Goal: Task Accomplishment & Management: Manage account settings

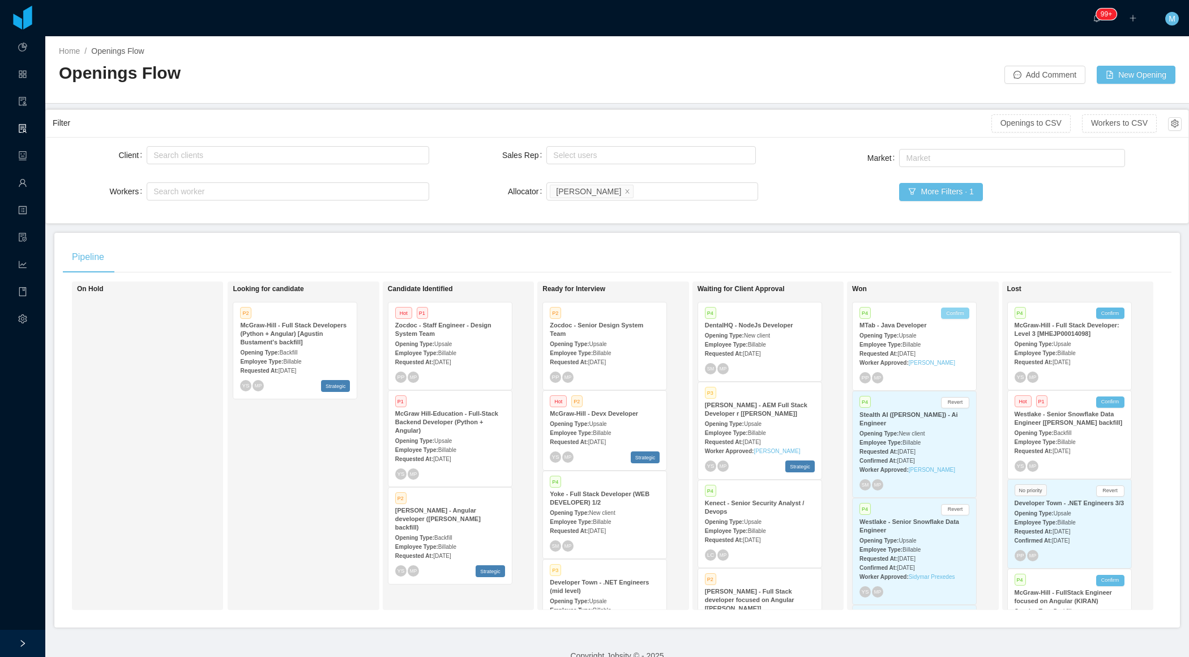
click at [955, 310] on button "Confirm" at bounding box center [955, 313] width 28 height 11
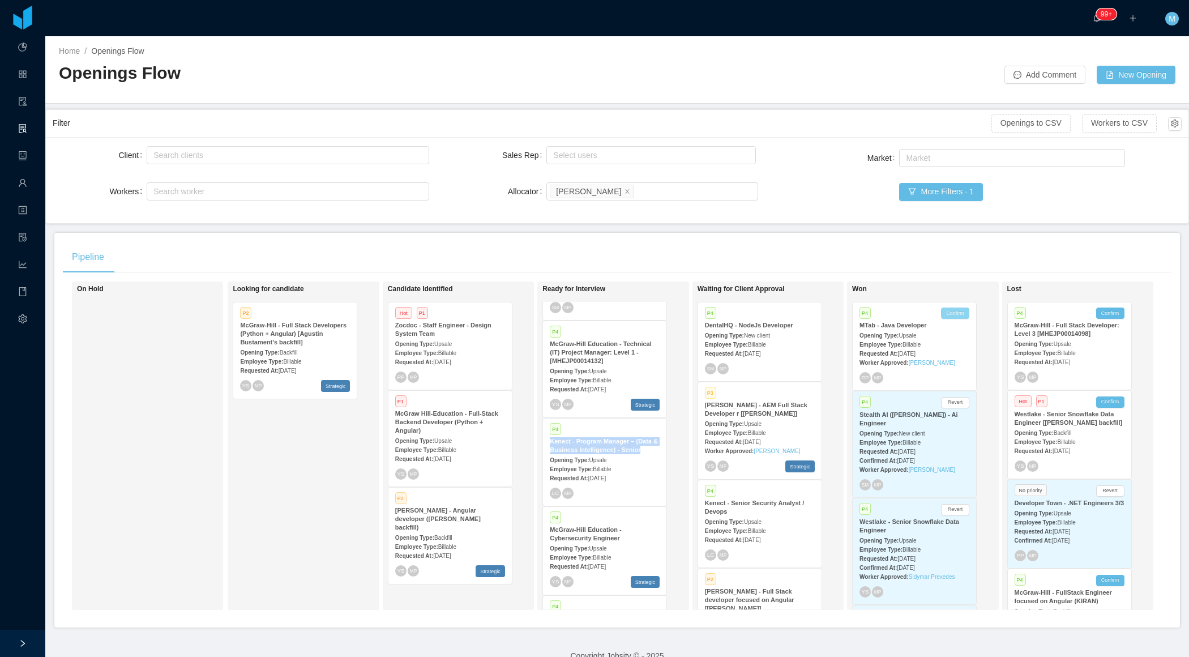
scroll to position [332, 0]
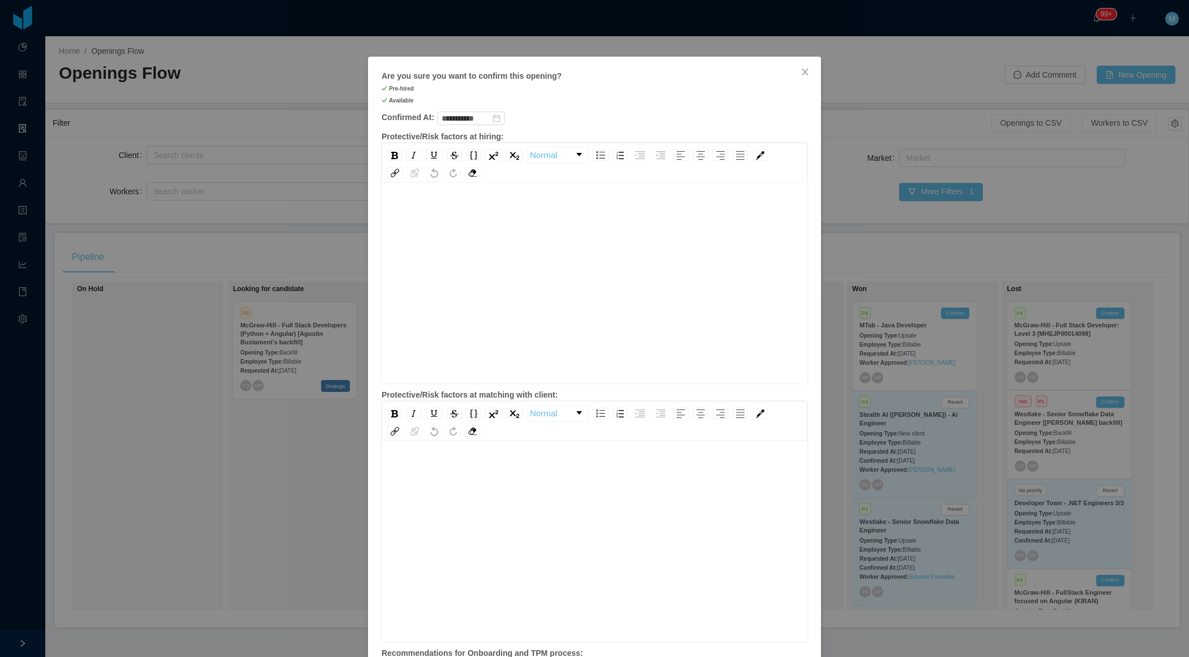
click at [444, 245] on div "rdw-editor" at bounding box center [595, 301] width 408 height 198
click at [451, 509] on div "rdw-editor" at bounding box center [595, 559] width 408 height 198
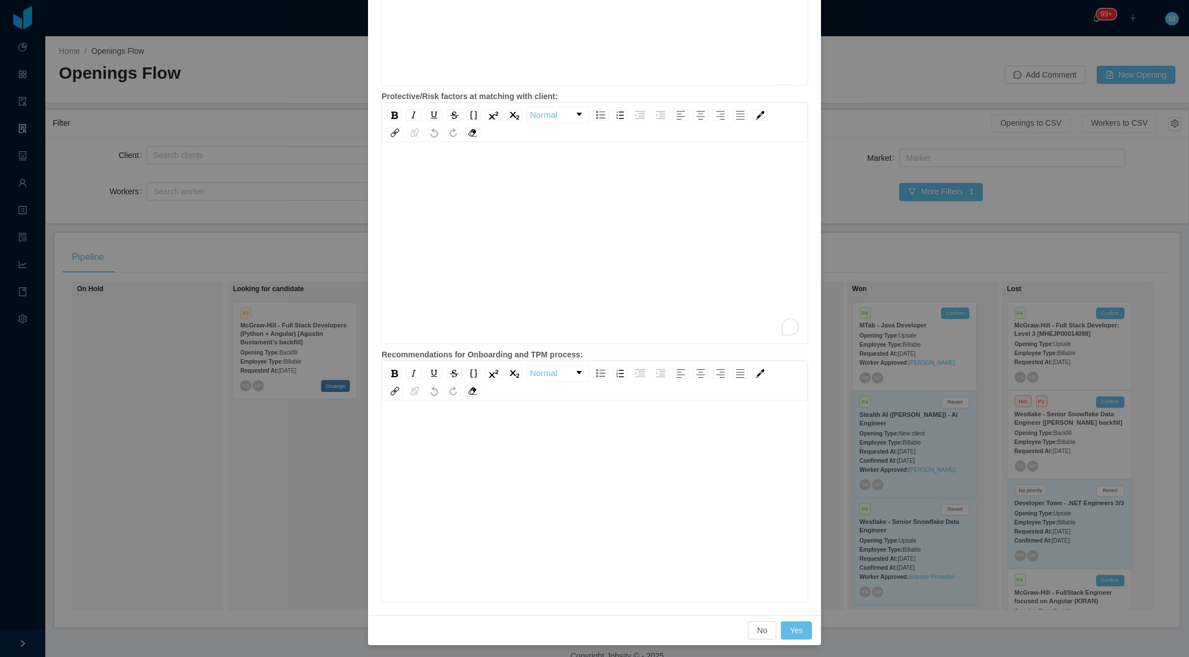
click at [468, 477] on div "rdw-editor" at bounding box center [595, 519] width 408 height 198
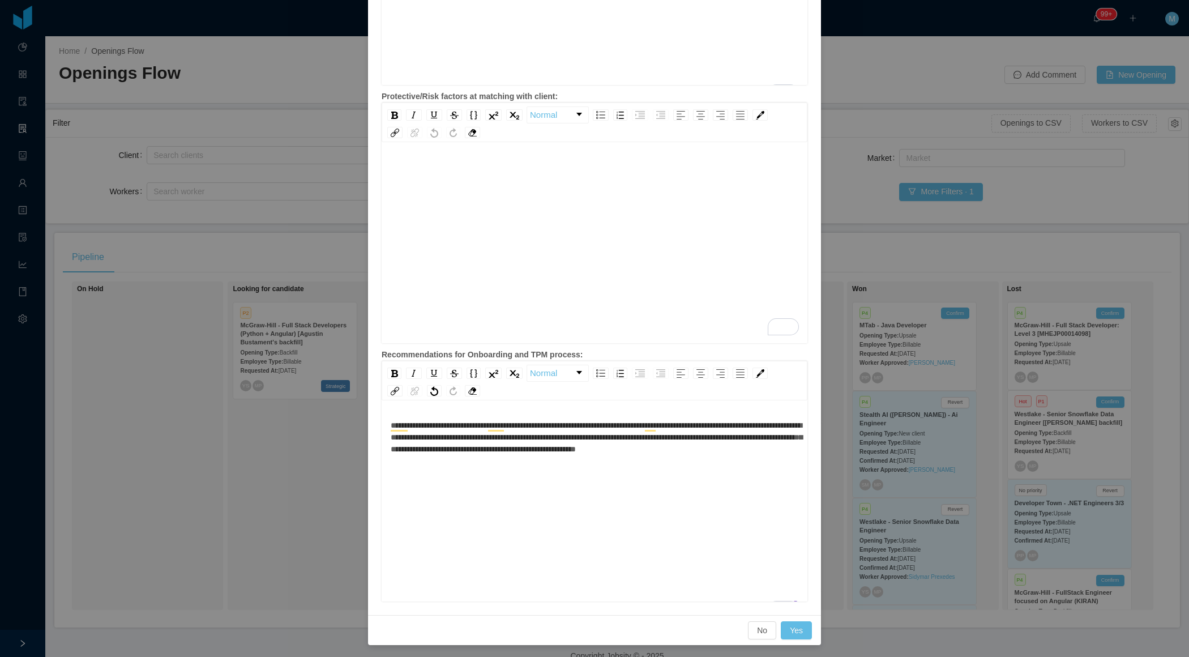
click at [532, 248] on div "To enrich screen reader interactions, please activate Accessibility in Grammarl…" at bounding box center [595, 236] width 408 height 198
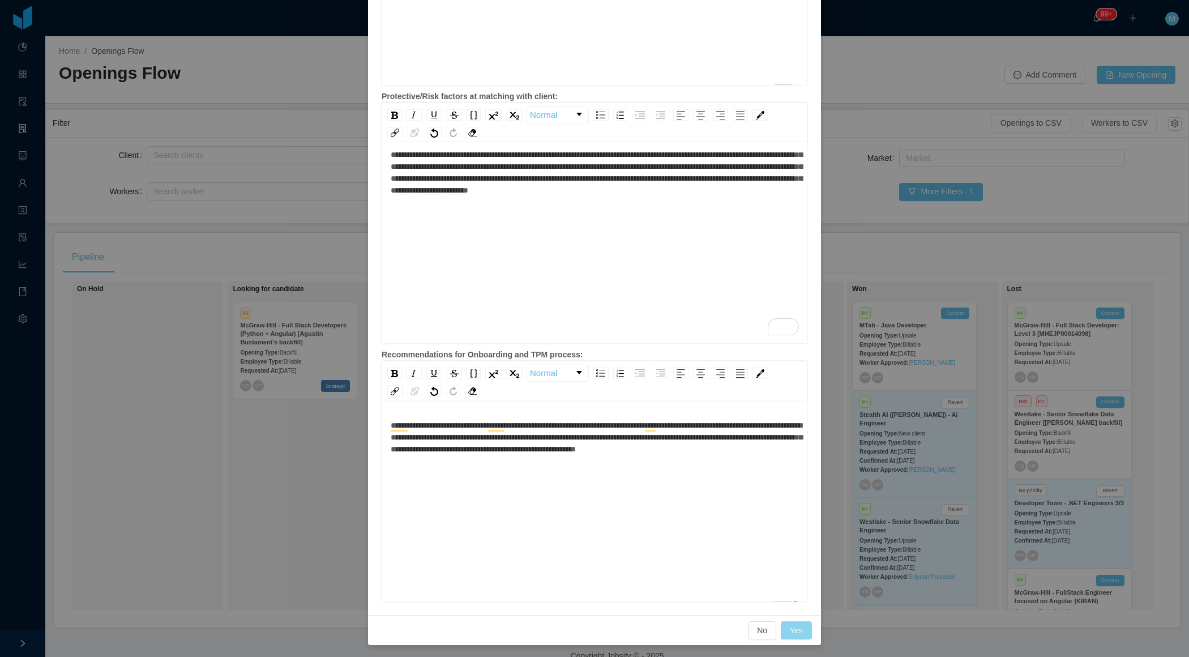
click at [803, 628] on button "Yes" at bounding box center [796, 630] width 31 height 18
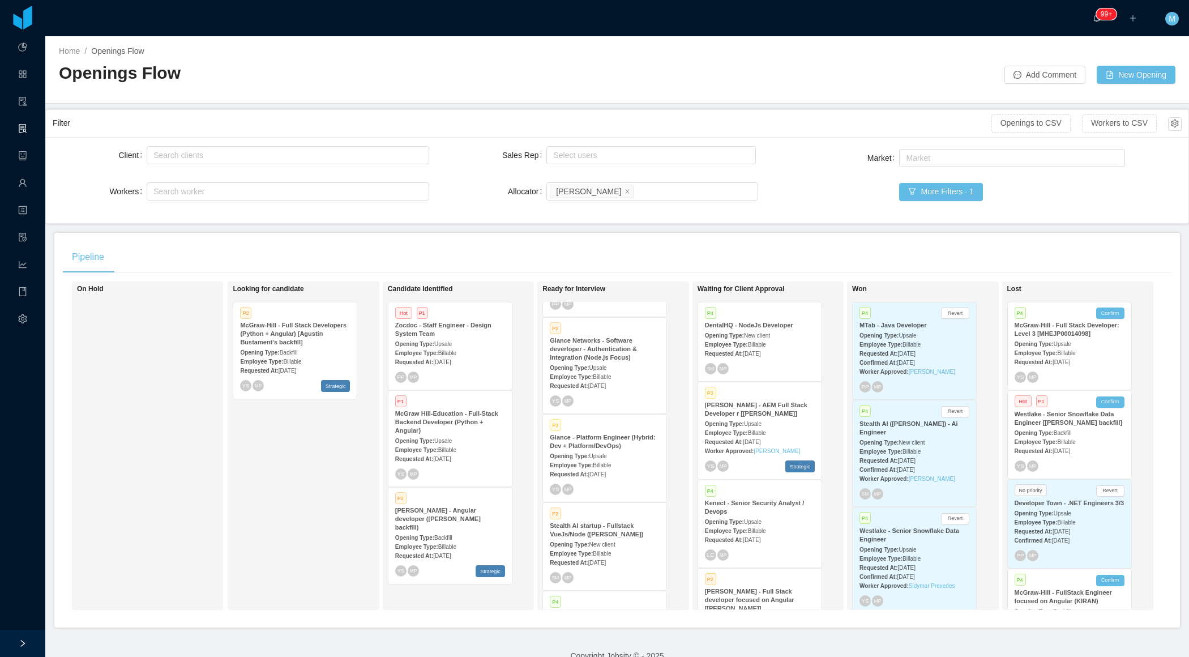
scroll to position [0, 0]
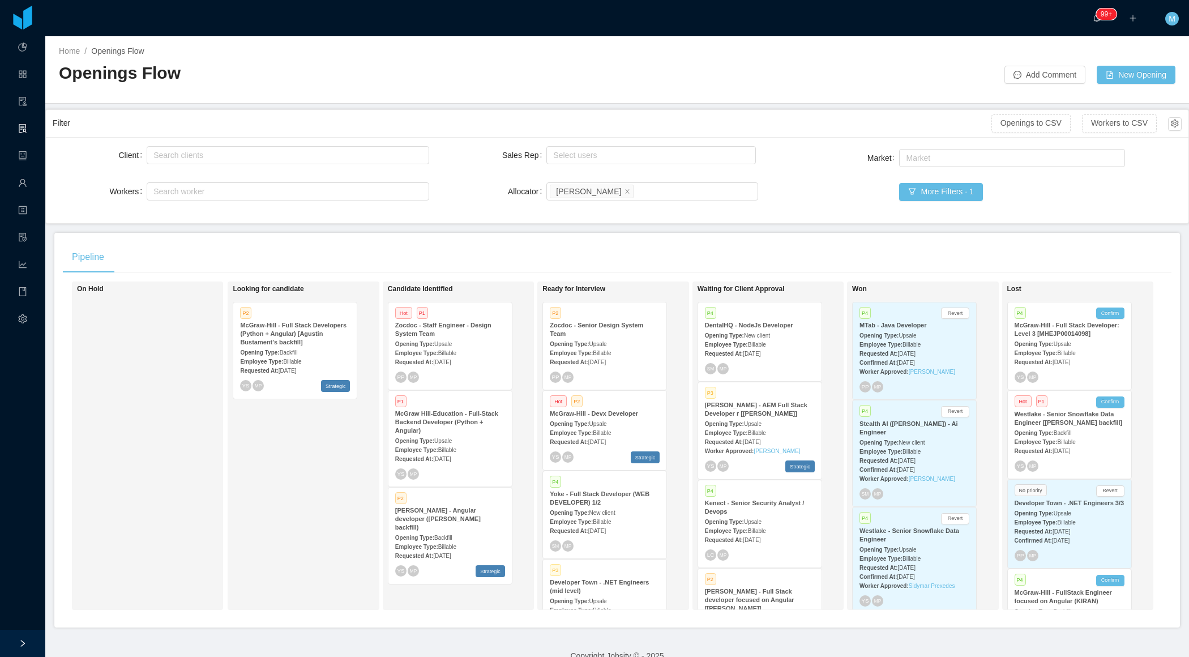
click at [595, 451] on div "YS MP Strategic" at bounding box center [605, 457] width 110 height 12
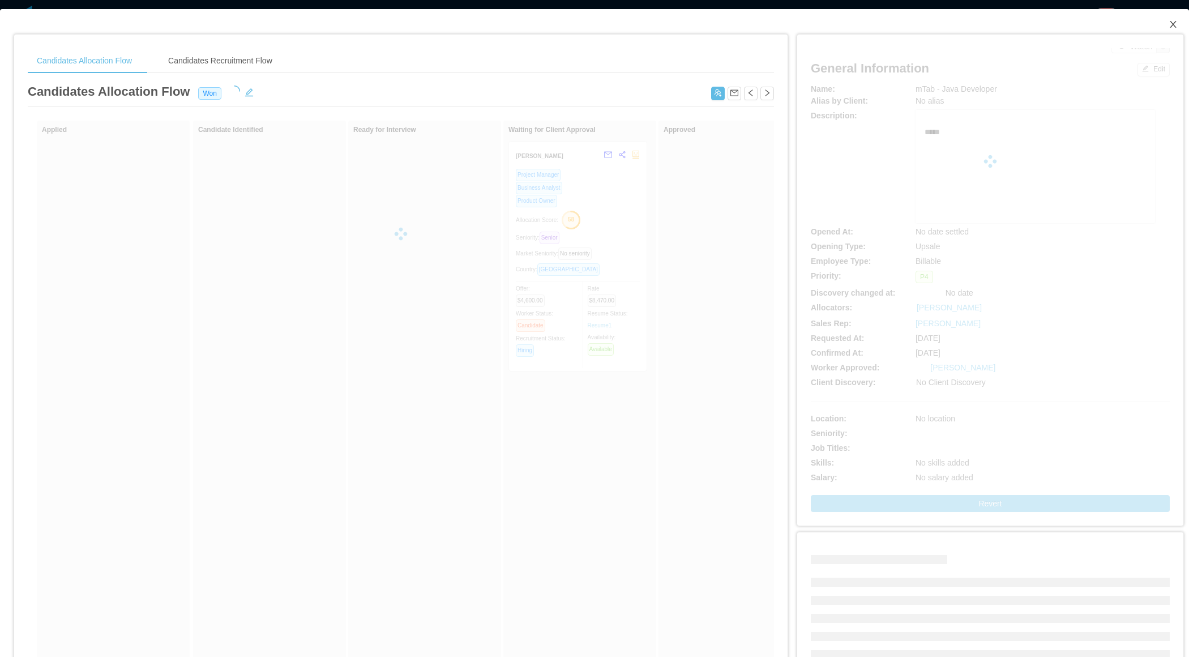
click at [1183, 27] on span "Close" at bounding box center [1174, 25] width 32 height 32
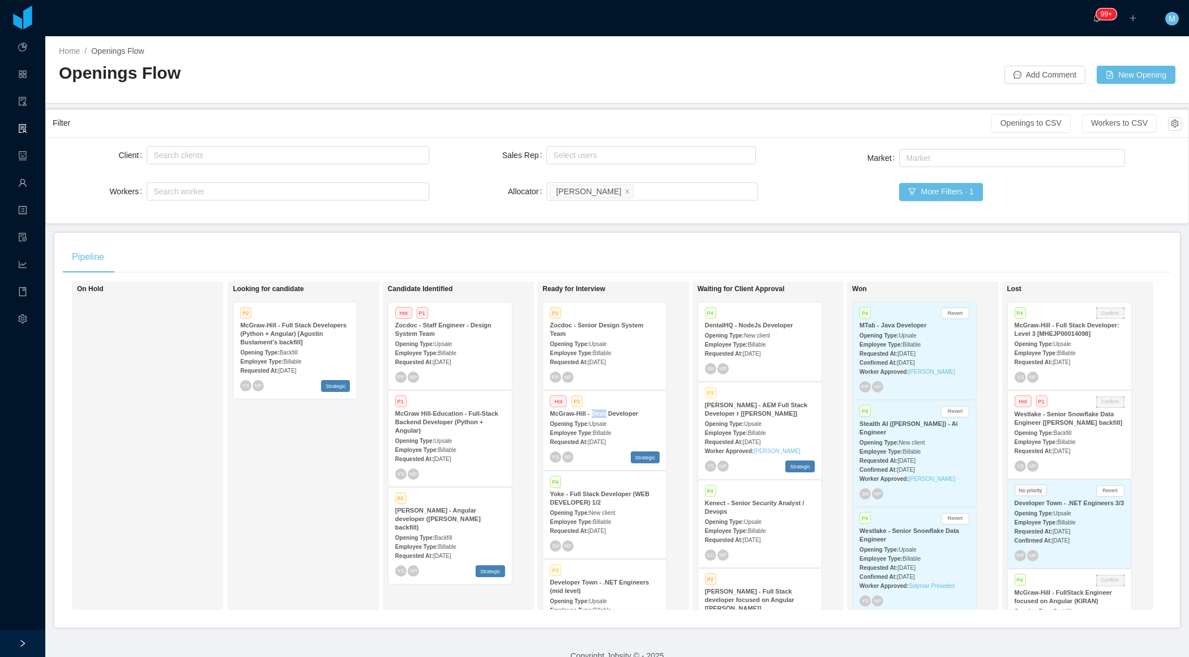
click at [576, 426] on div "Employee Type: Billable" at bounding box center [605, 432] width 110 height 12
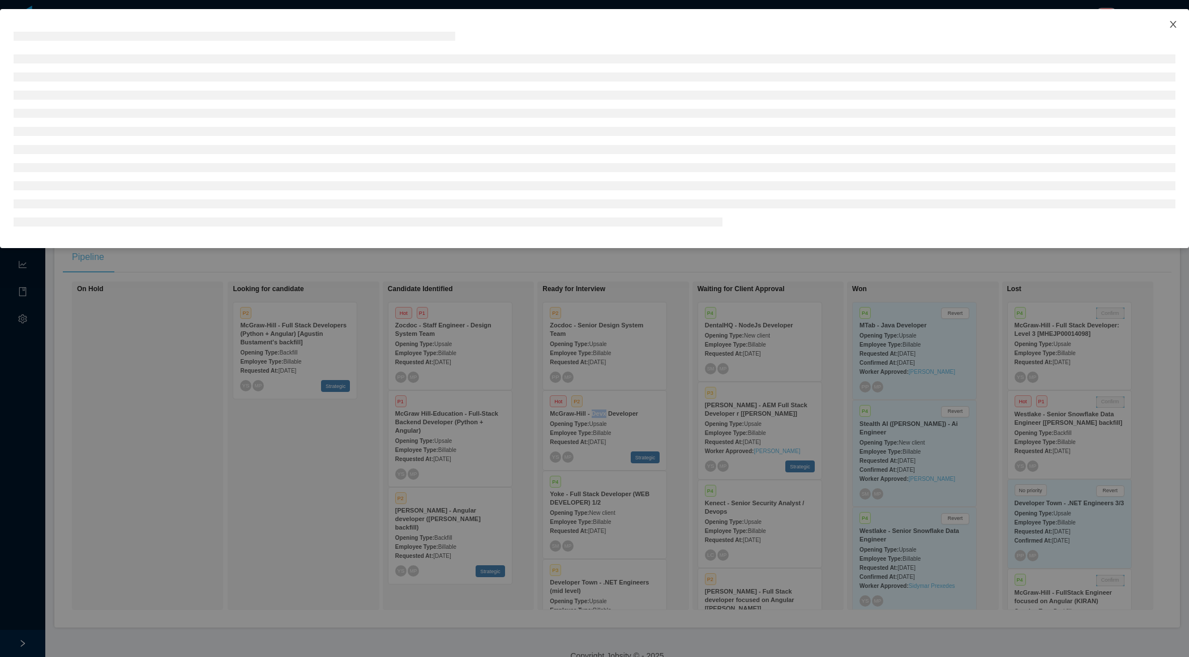
click at [1174, 24] on icon "icon: close" at bounding box center [1173, 24] width 9 height 9
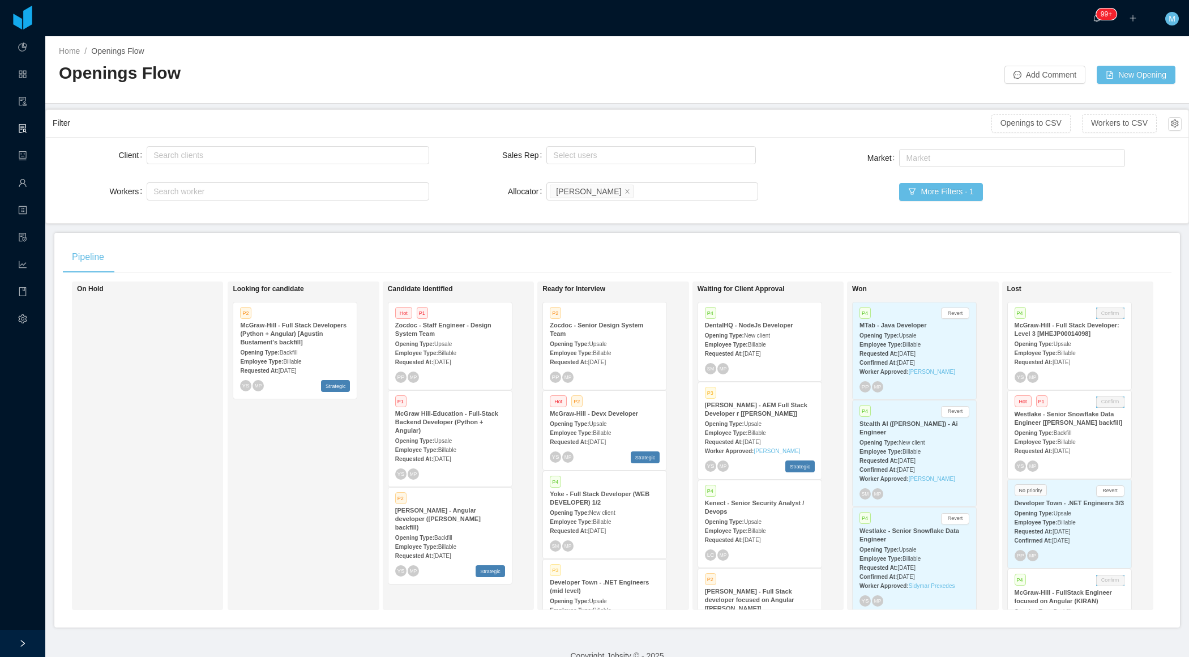
click at [665, 254] on div "Pipeline" at bounding box center [617, 257] width 1109 height 32
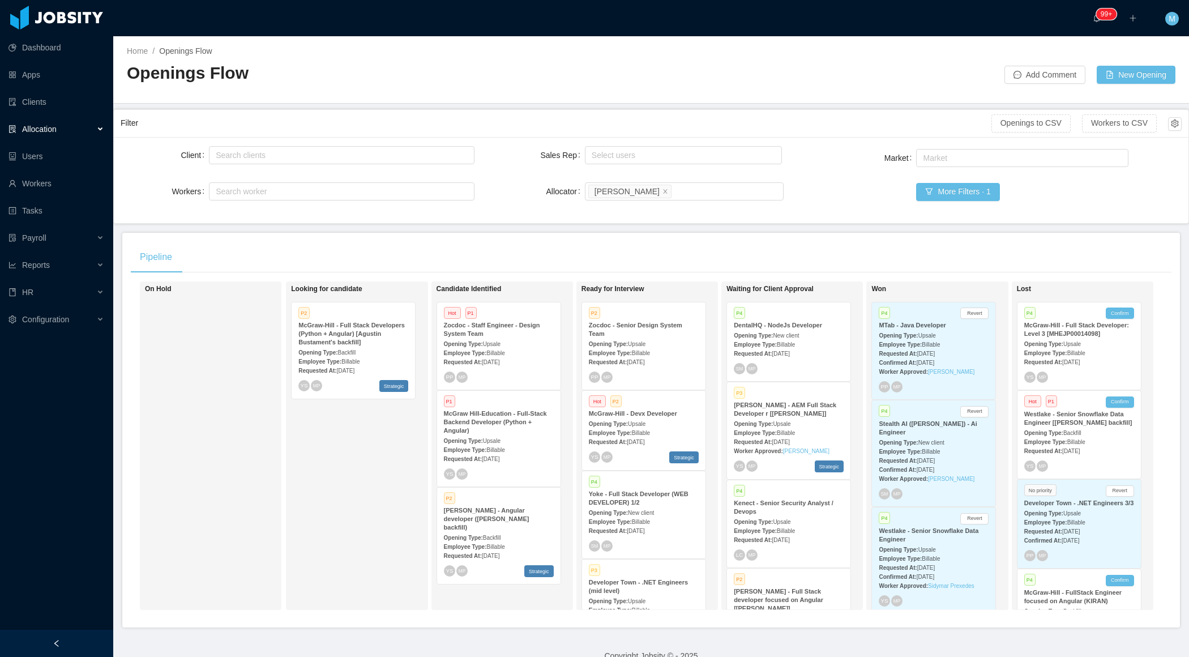
click at [69, 636] on div at bounding box center [56, 643] width 113 height 27
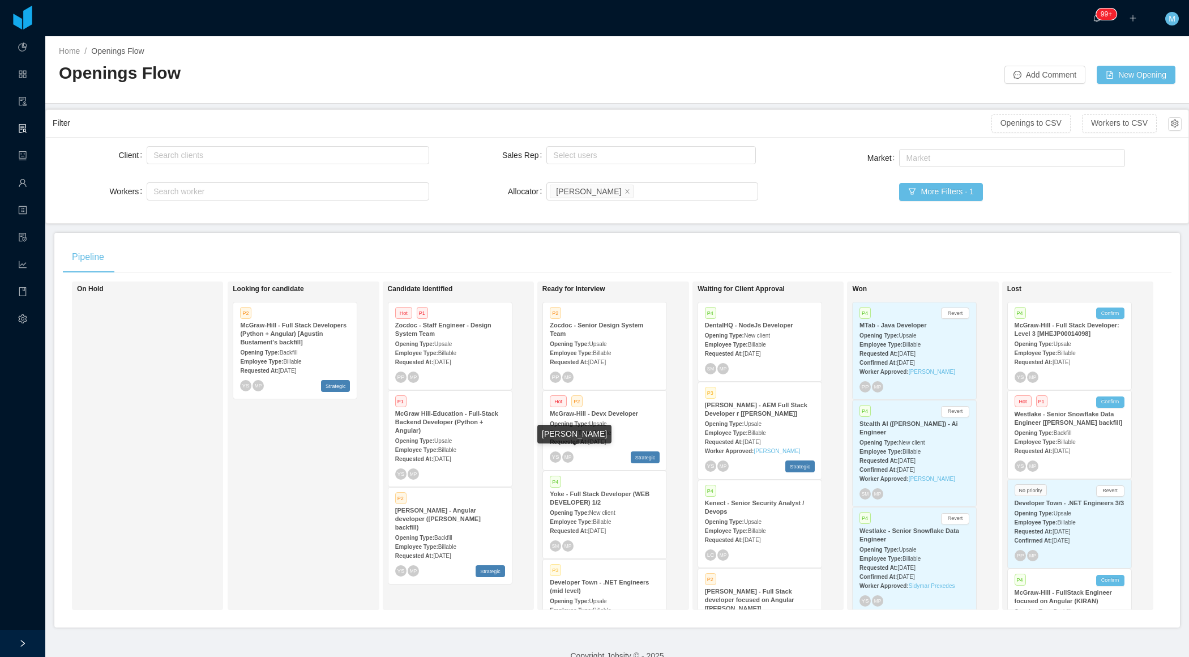
click at [607, 433] on span "Billable" at bounding box center [602, 433] width 18 height 6
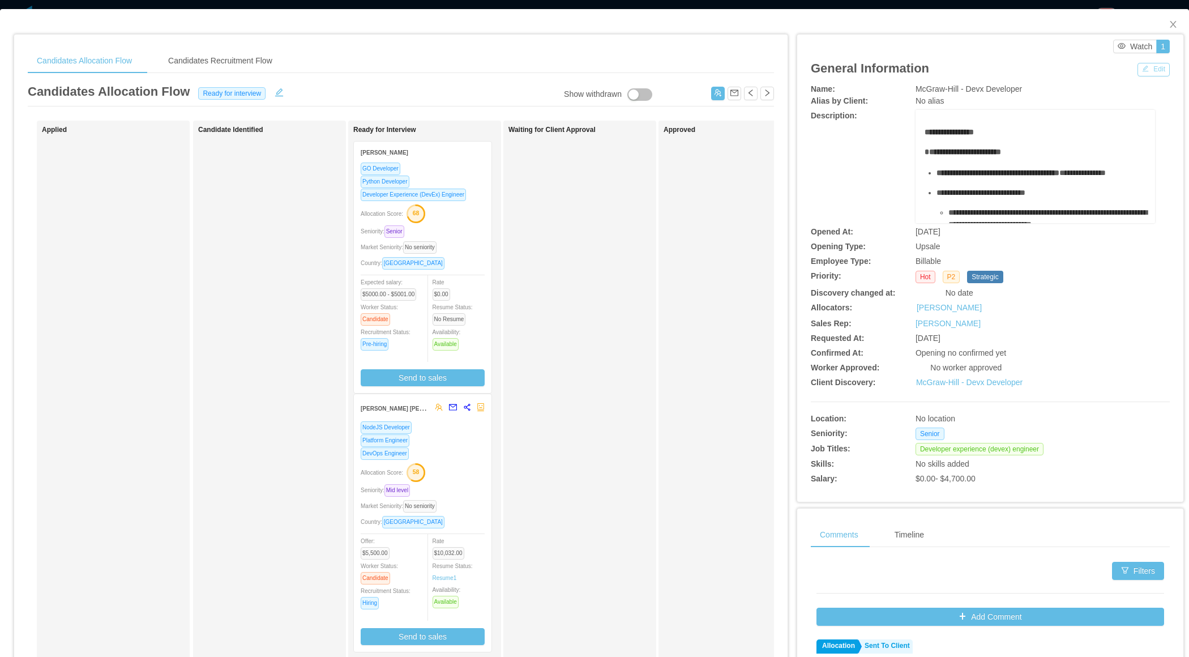
click at [1148, 70] on button "Edit" at bounding box center [1154, 70] width 32 height 14
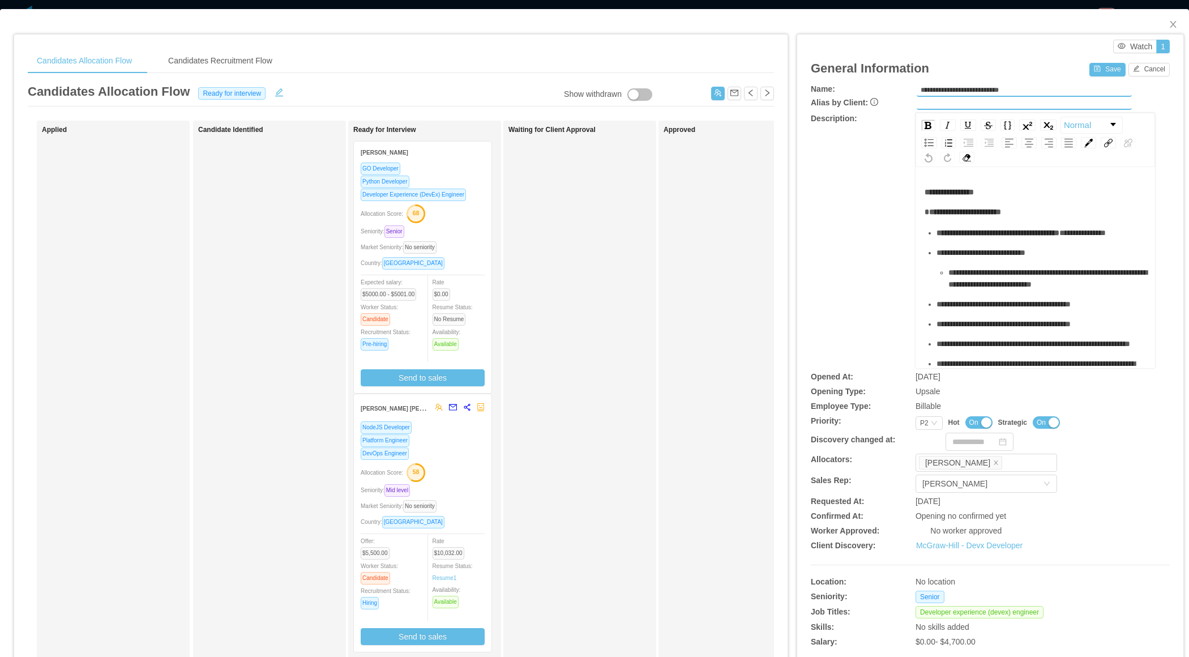
click at [986, 423] on button "On" at bounding box center [979, 422] width 27 height 12
click at [1102, 67] on button "Save" at bounding box center [1108, 70] width 36 height 14
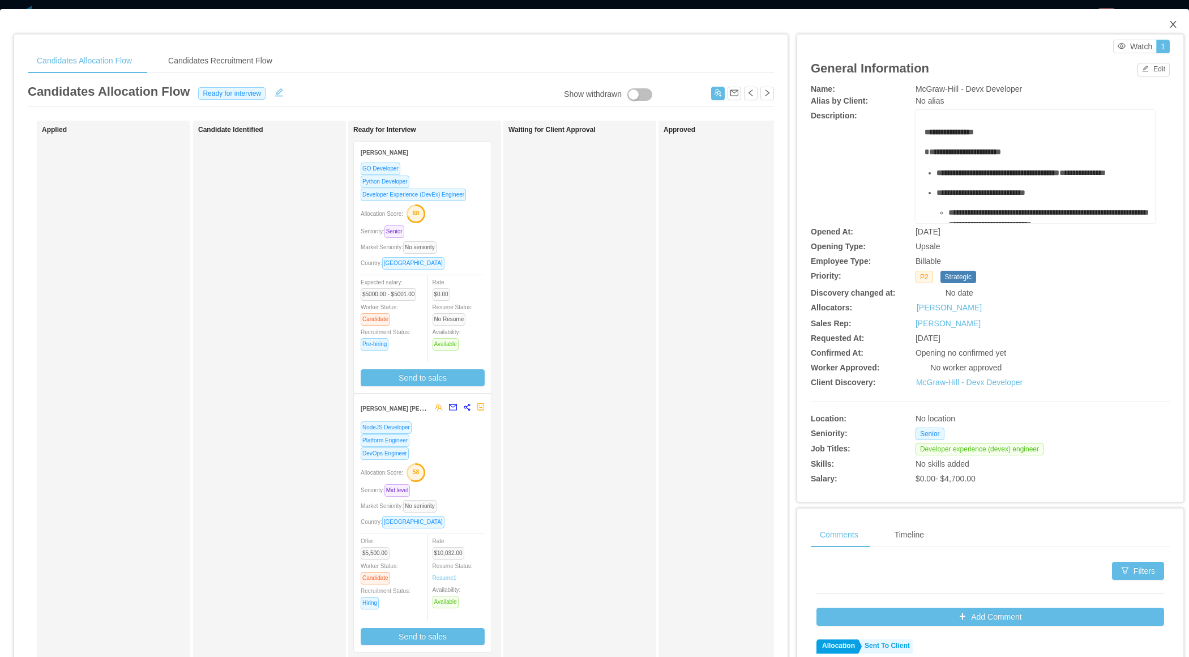
click at [1175, 22] on icon "icon: close" at bounding box center [1173, 24] width 6 height 7
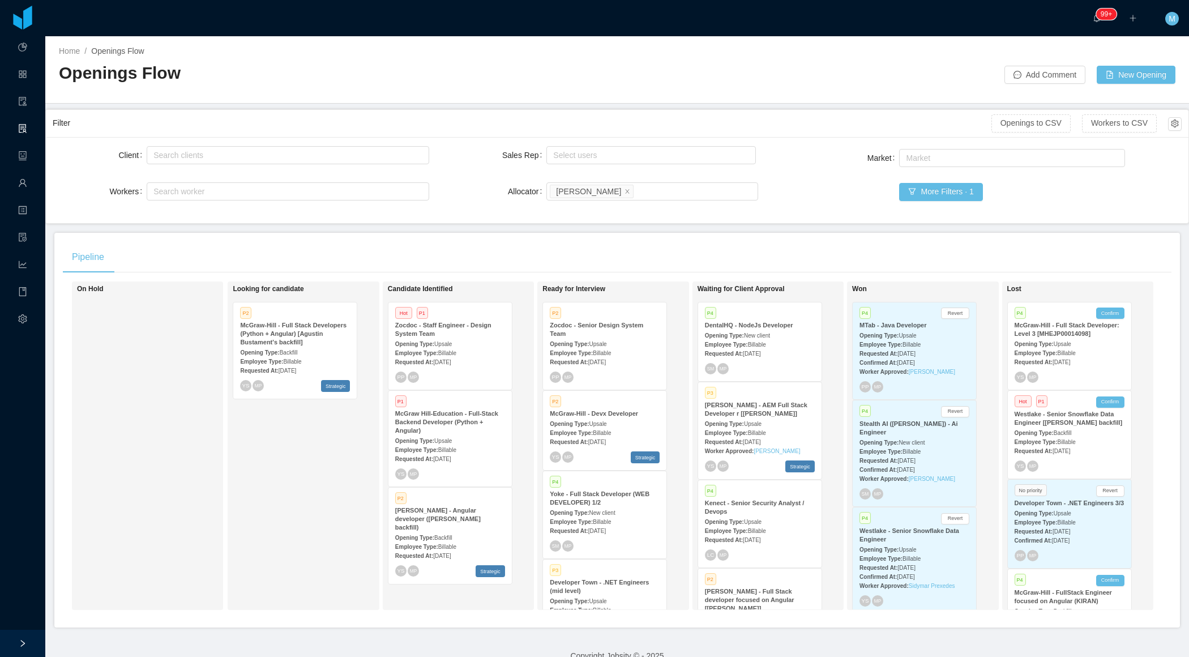
click at [318, 464] on div "Looking for candidate P2 McGraw-Hill - Full Stack Developers (Python + Angular)…" at bounding box center [312, 446] width 159 height 318
click at [455, 350] on span "Billable" at bounding box center [447, 353] width 18 height 6
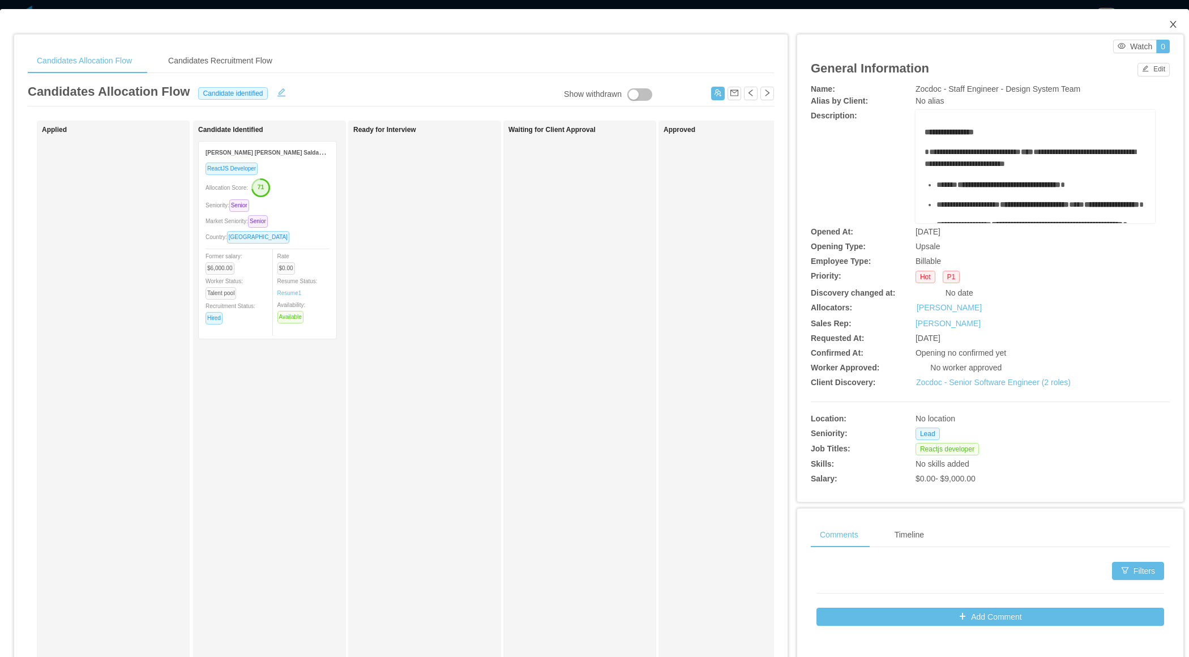
click at [1173, 27] on icon "icon: close" at bounding box center [1173, 24] width 9 height 9
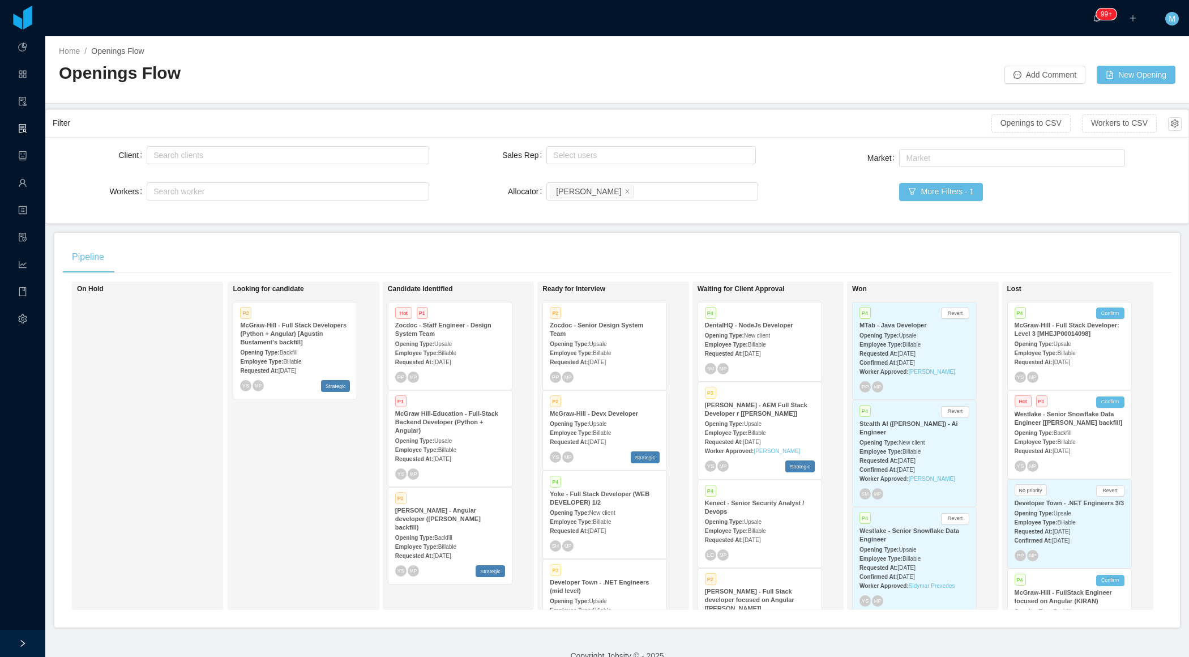
click at [605, 417] on div "Opening Type: Upsale" at bounding box center [605, 423] width 110 height 12
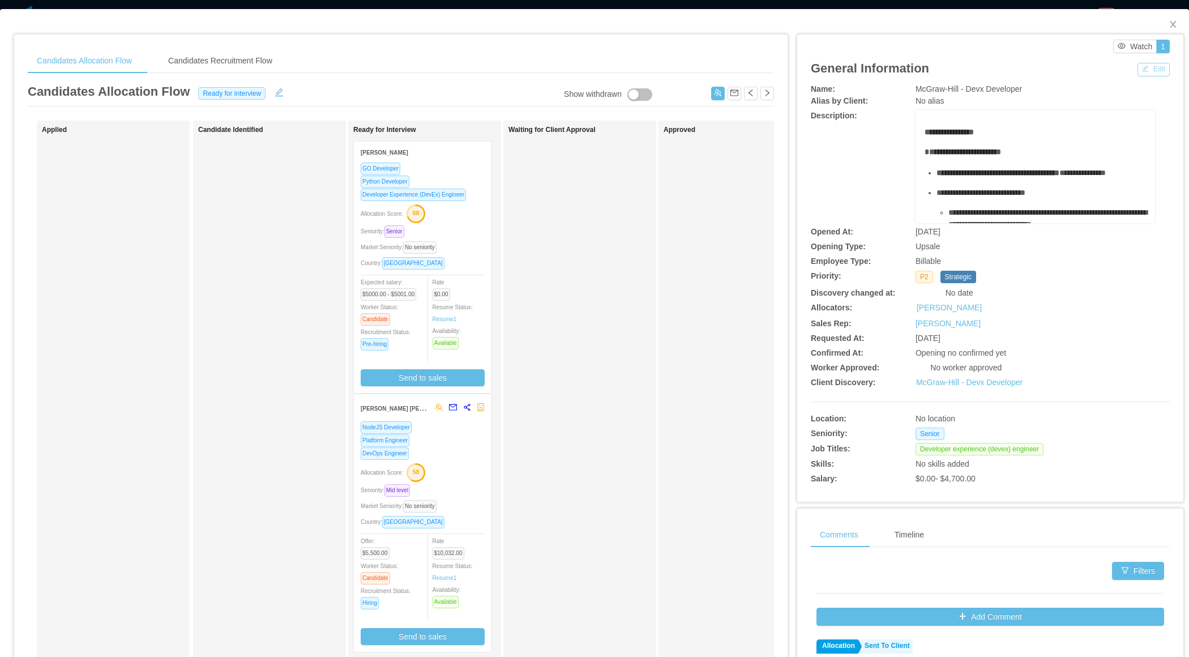
click at [1153, 72] on button "Edit" at bounding box center [1154, 70] width 32 height 14
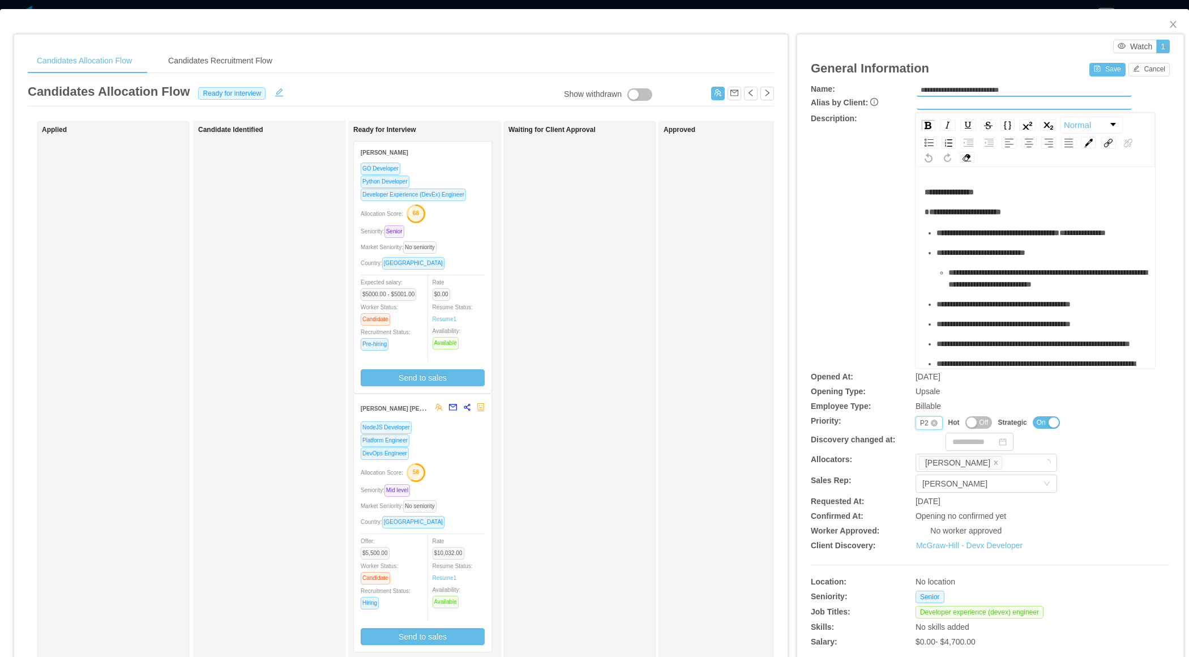
click at [918, 417] on div "Priority P2" at bounding box center [929, 423] width 27 height 14
click at [929, 472] on li "P3" at bounding box center [928, 476] width 27 height 18
click at [1104, 73] on button "Save" at bounding box center [1108, 70] width 36 height 14
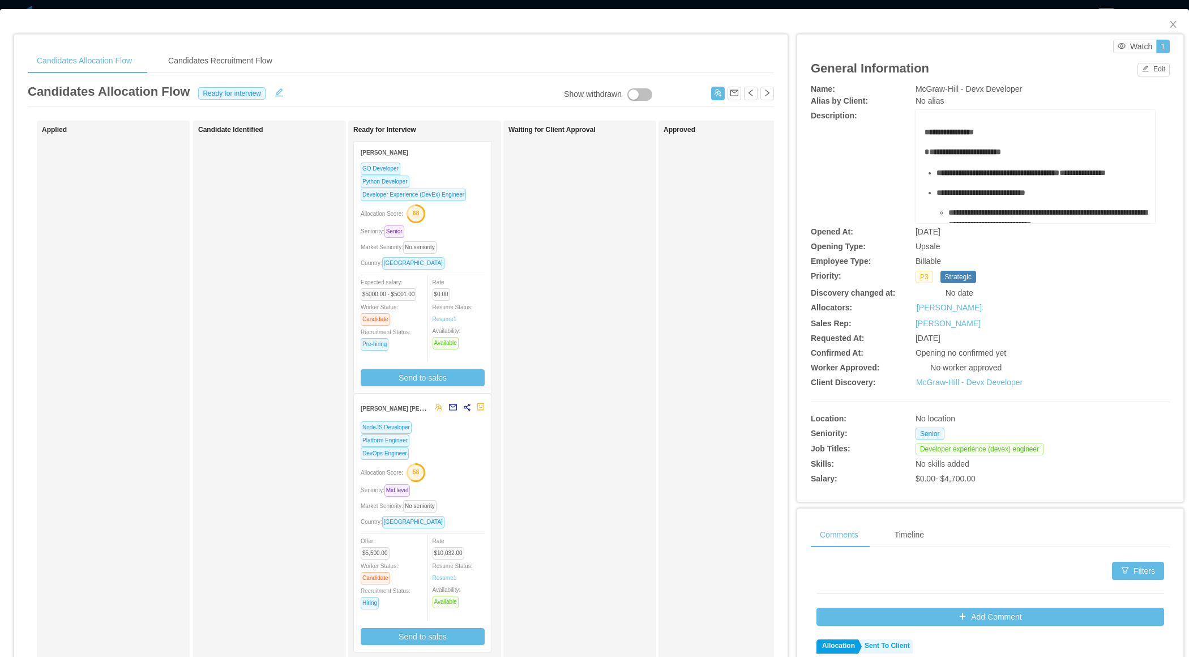
click at [925, 157] on div "**********" at bounding box center [1036, 152] width 222 height 12
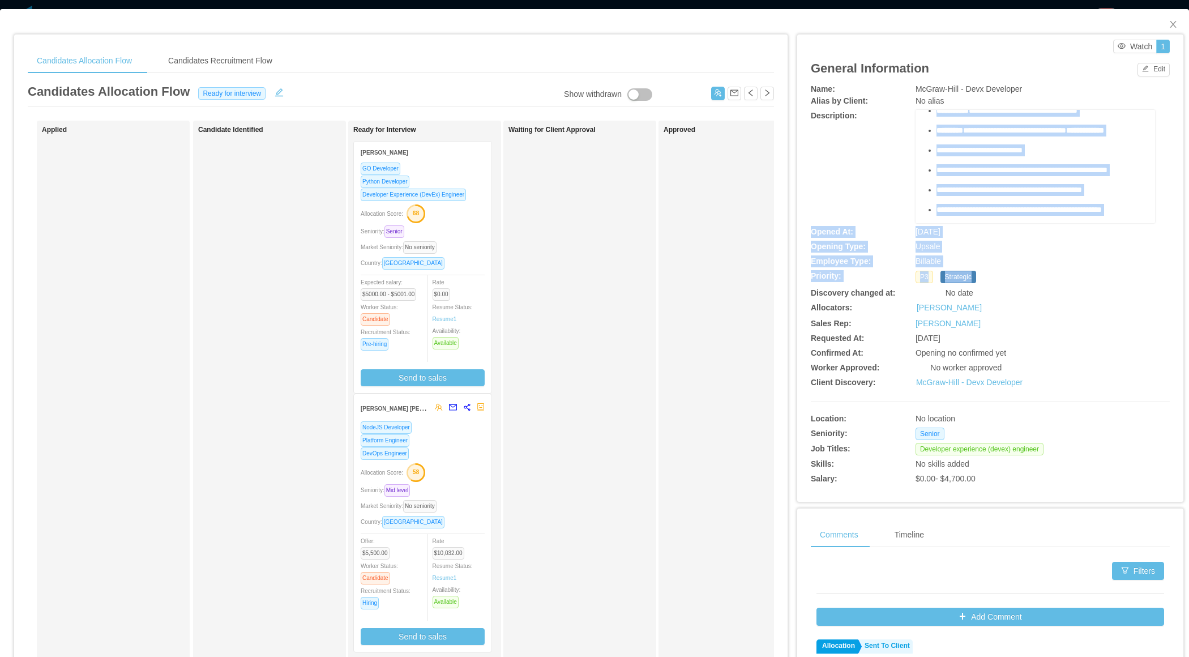
scroll to position [715, 0]
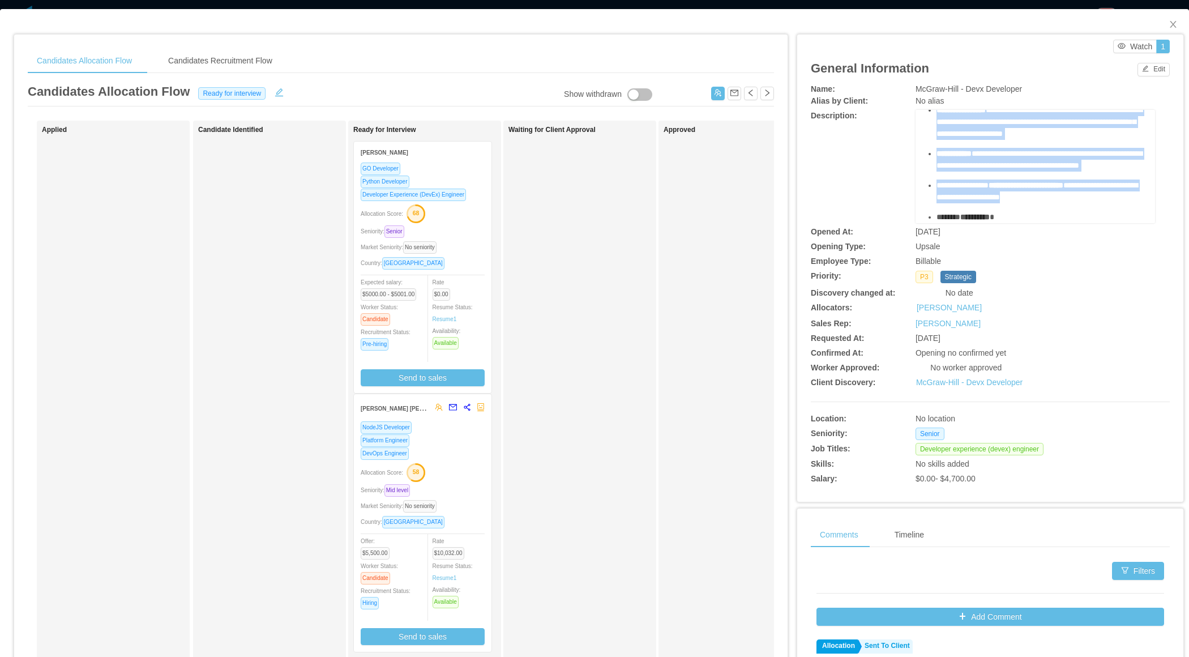
drag, startPoint x: 928, startPoint y: 150, endPoint x: 1125, endPoint y: 198, distance: 203.3
copy div "**********"
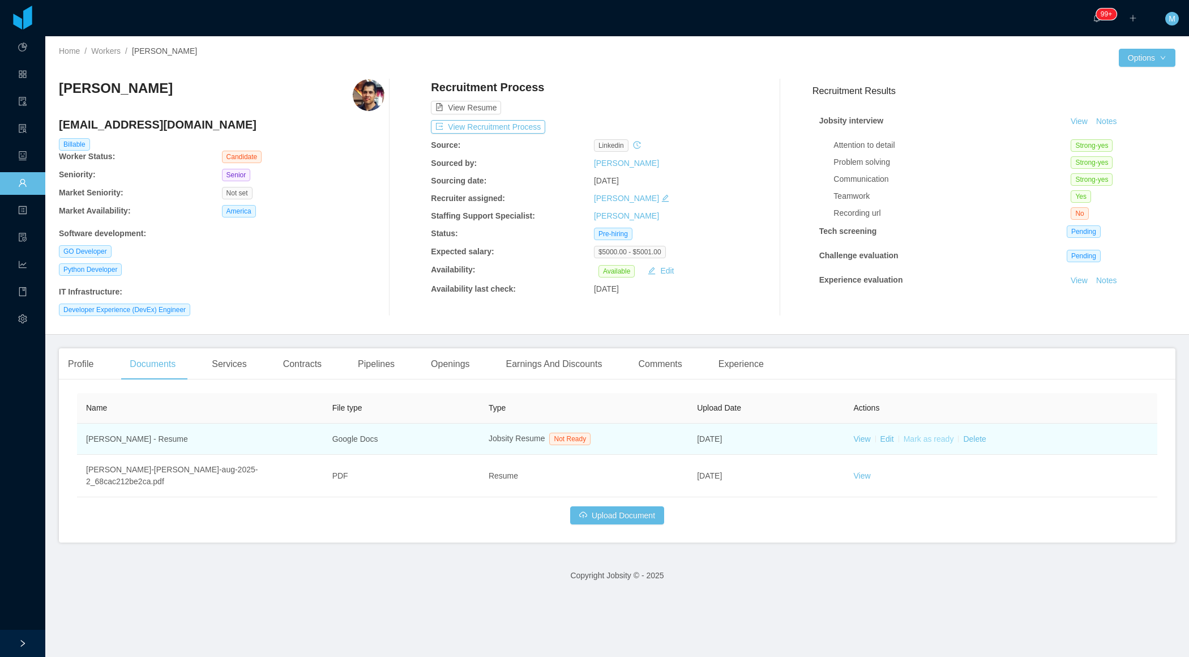
click at [932, 435] on link "Mark as ready" at bounding box center [929, 438] width 50 height 9
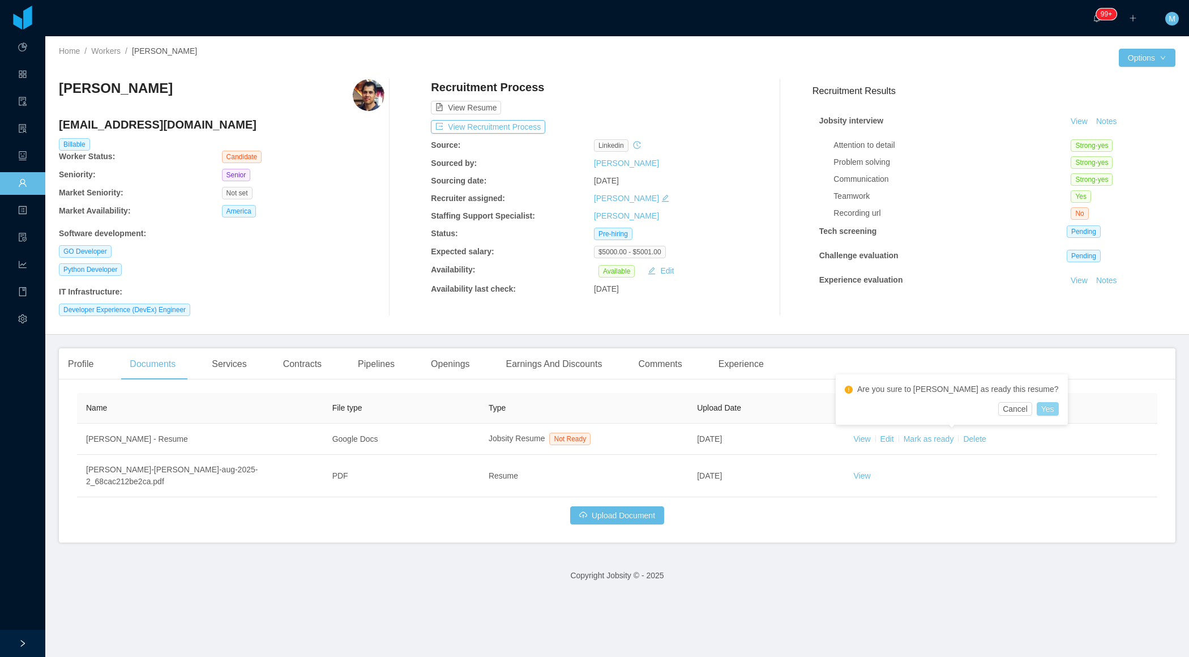
click at [1037, 409] on button "Yes" at bounding box center [1048, 409] width 22 height 14
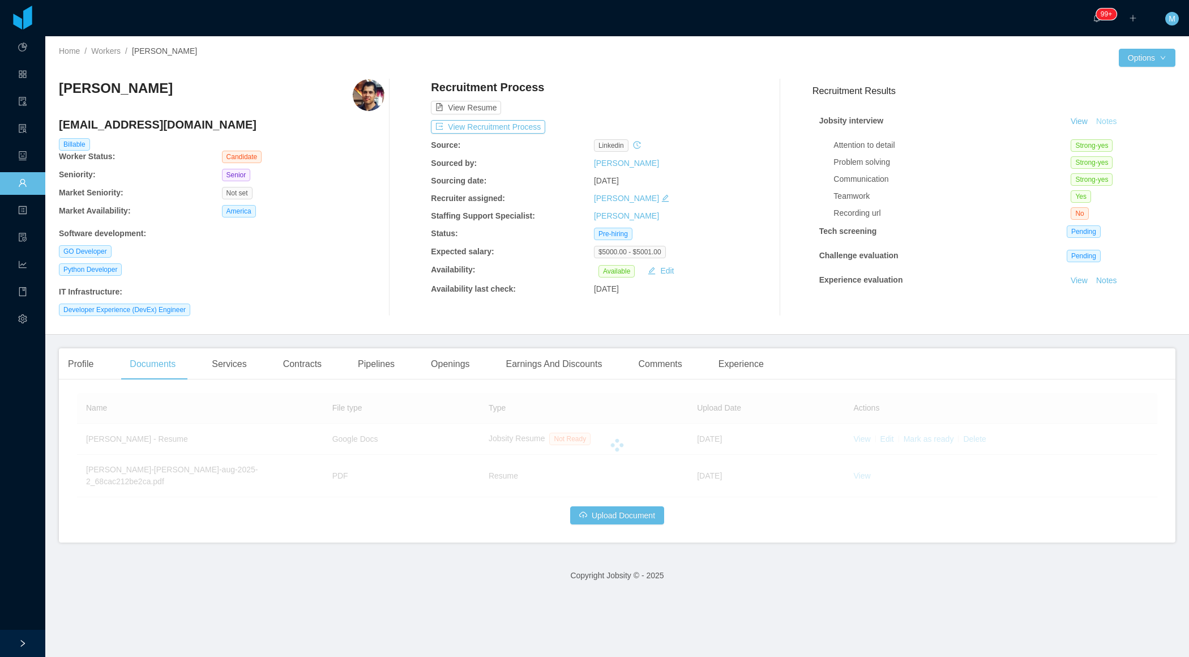
click at [1113, 121] on button "Notes" at bounding box center [1107, 122] width 30 height 14
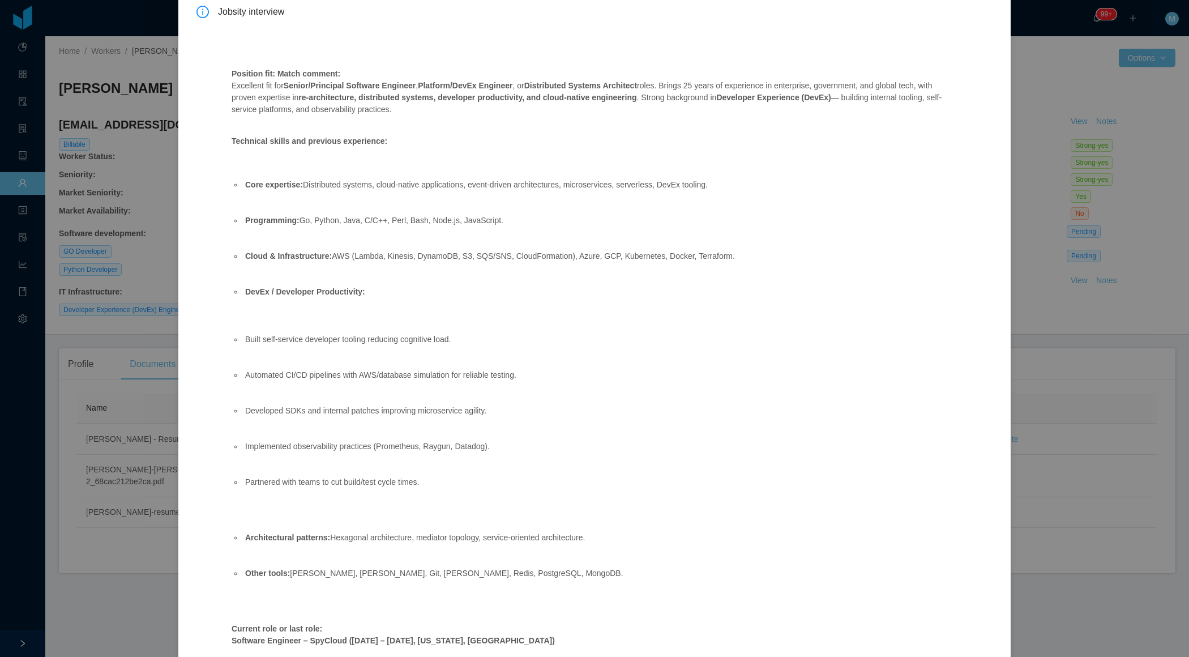
scroll to position [61, 0]
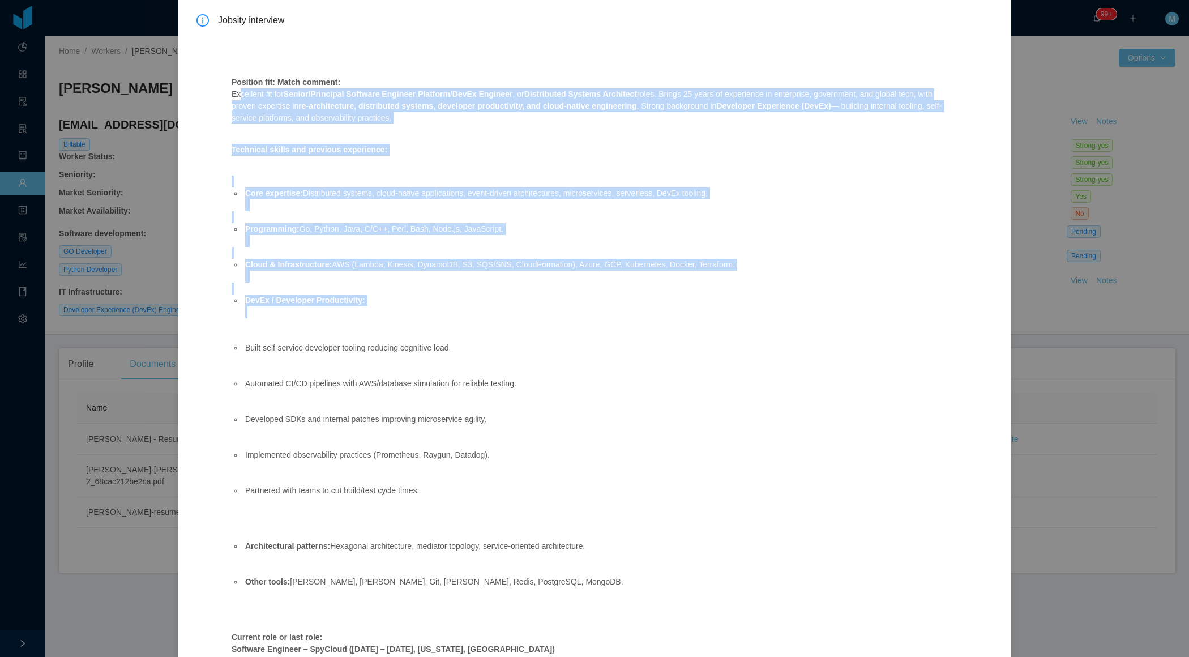
drag, startPoint x: 234, startPoint y: 95, endPoint x: 411, endPoint y: 313, distance: 281.0
click at [359, 255] on ul "Core expertise: Distributed systems, cloud-native applications, event-driven ar…" at bounding box center [589, 394] width 715 height 436
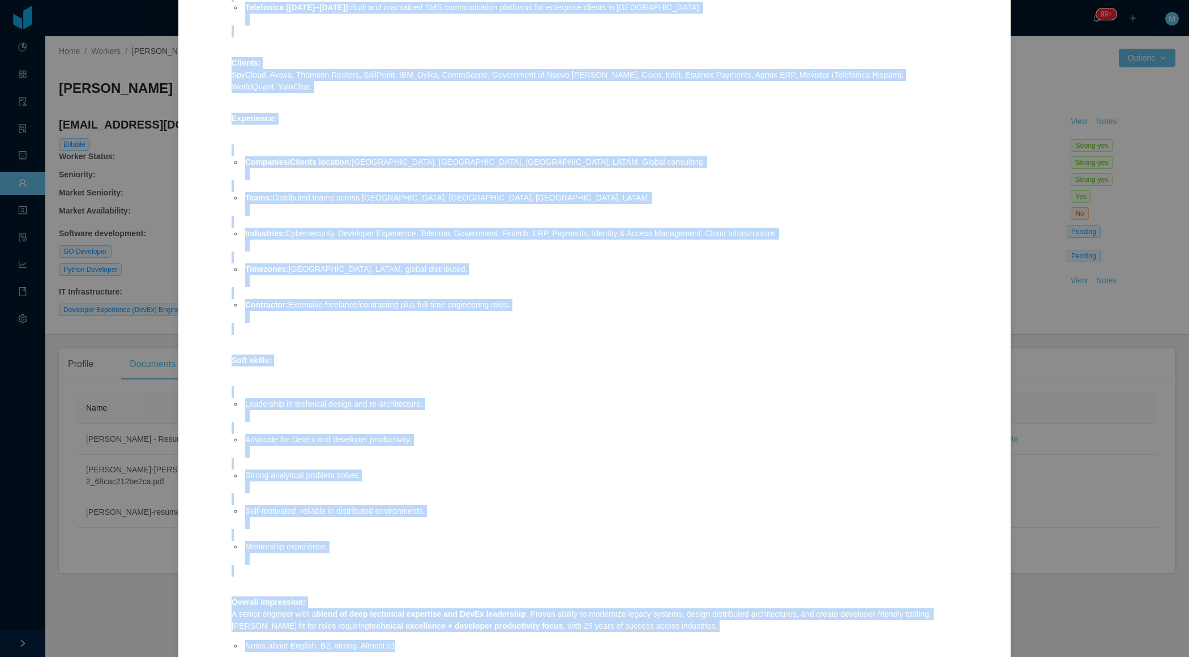
scroll to position [1385, 0]
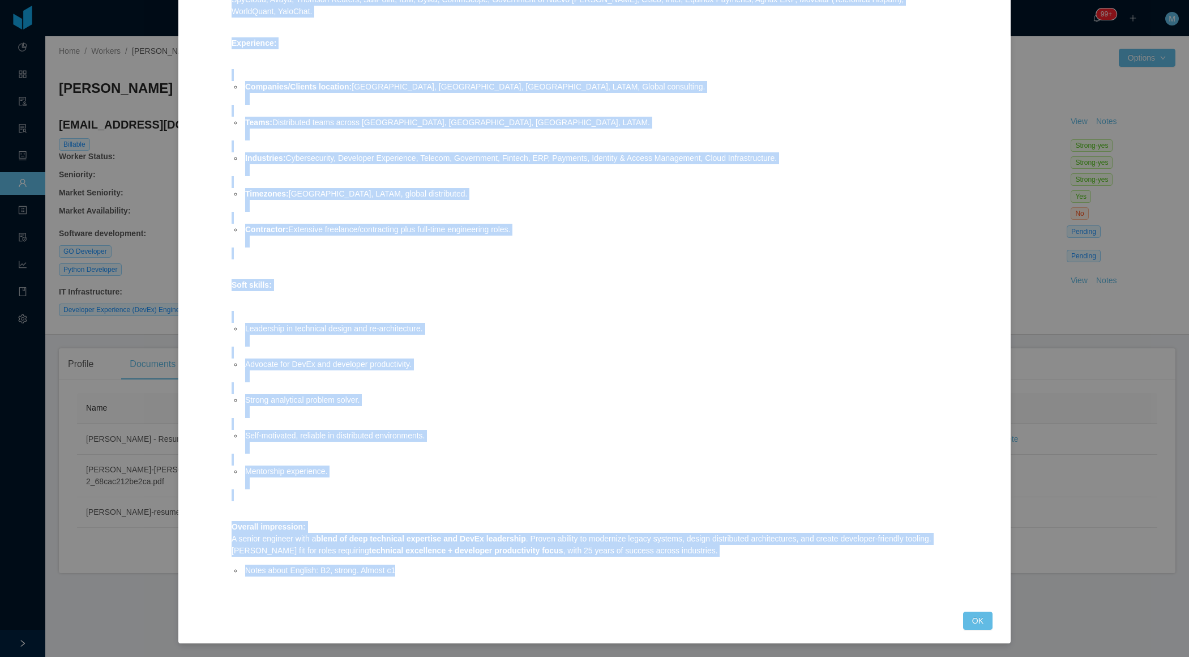
drag, startPoint x: 231, startPoint y: 97, endPoint x: 479, endPoint y: 575, distance: 539.3
copy div "Excellent fit for Senior/Principal Software Engineer , Platform/DevEx Engineer …"
click at [984, 615] on button "OK" at bounding box center [977, 621] width 29 height 18
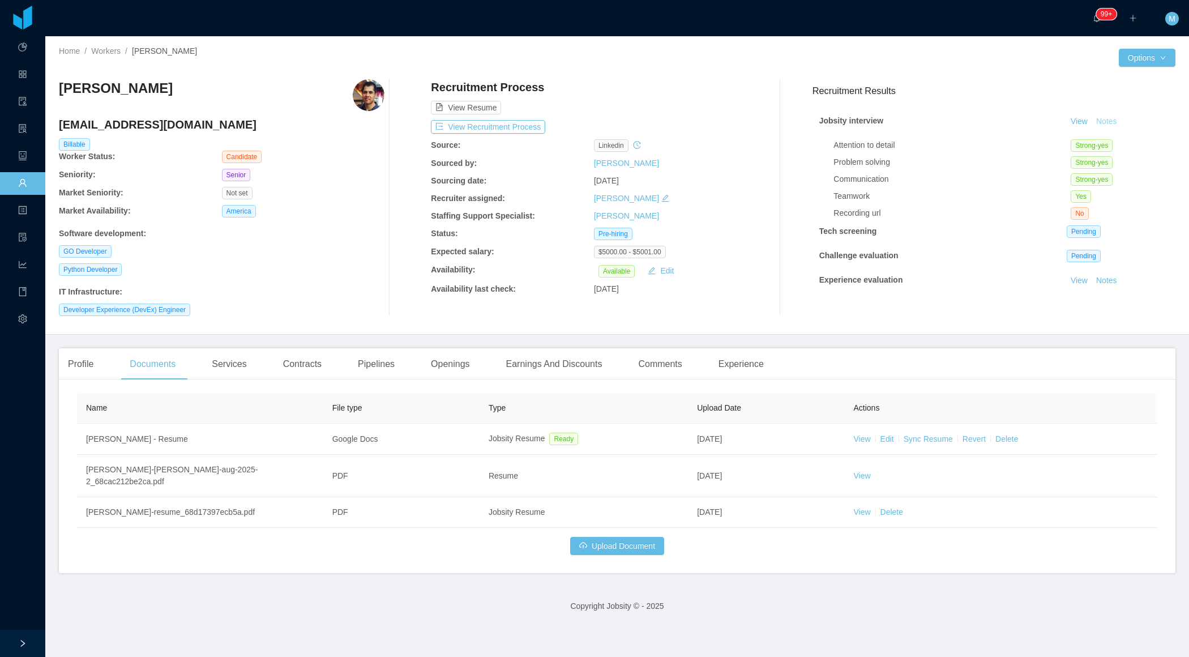
scroll to position [1328, 0]
click at [705, 365] on div "Profile Documents Services Contracts Pipelines Openings Earnings And Discounts …" at bounding box center [416, 364] width 714 height 32
click at [755, 365] on div "Experience" at bounding box center [741, 364] width 63 height 32
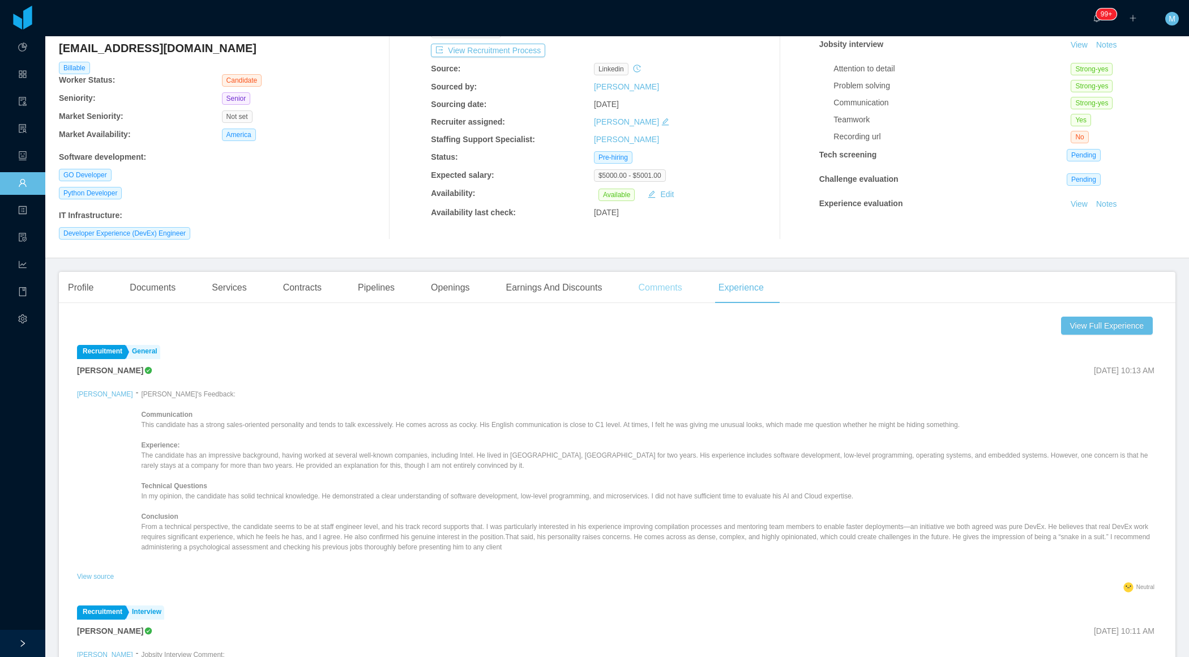
scroll to position [169, 0]
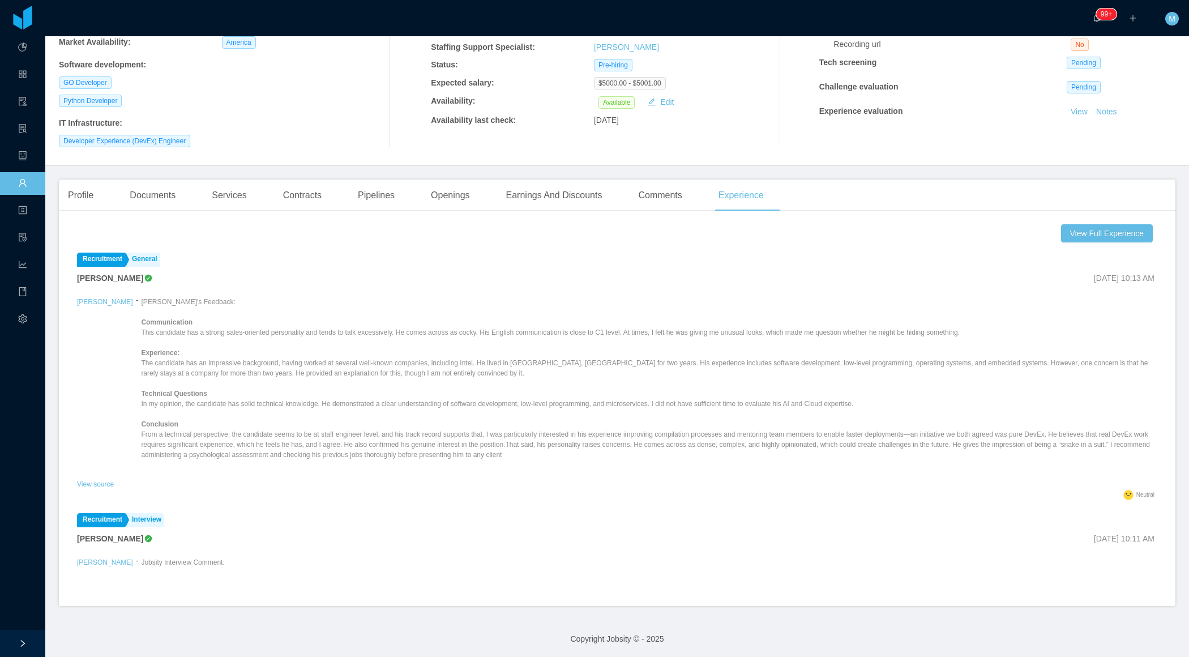
drag, startPoint x: 111, startPoint y: 302, endPoint x: 552, endPoint y: 473, distance: 472.7
click at [552, 473] on div "Mauri's Feedback: Communication This candidate has a strong sales-oriented pers…" at bounding box center [649, 387] width 1017 height 180
copy p "Mauri's Feedback: Communication This candidate has a strong sales-oriented pers…"
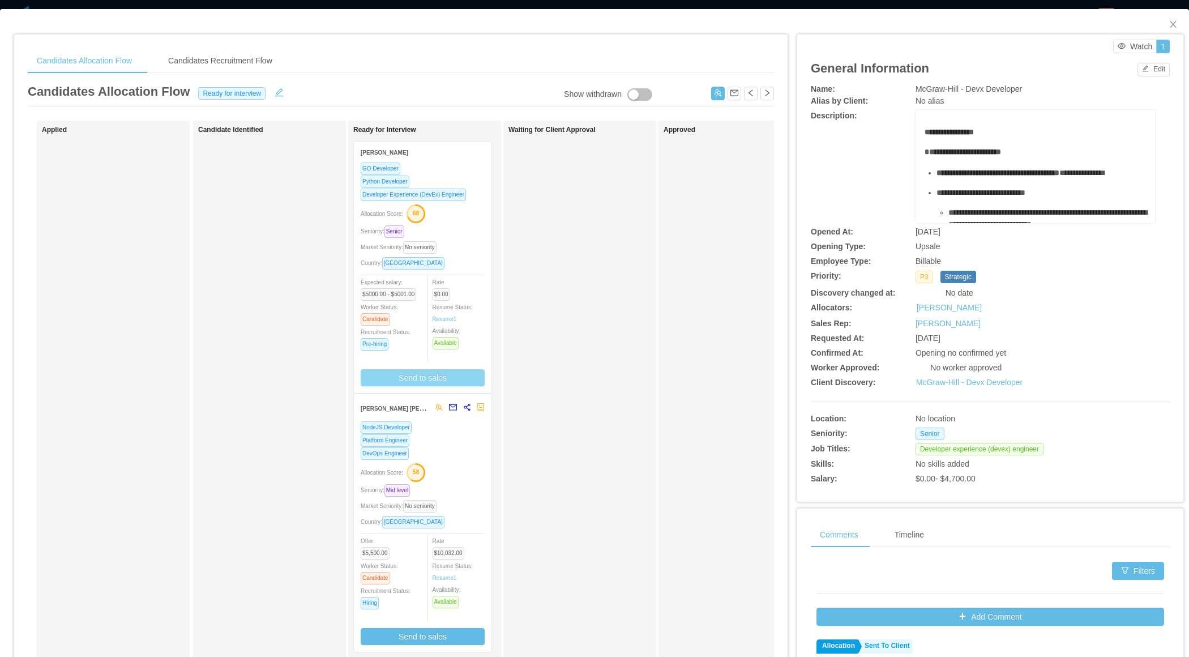
click at [423, 373] on button "Send to sales" at bounding box center [423, 377] width 124 height 17
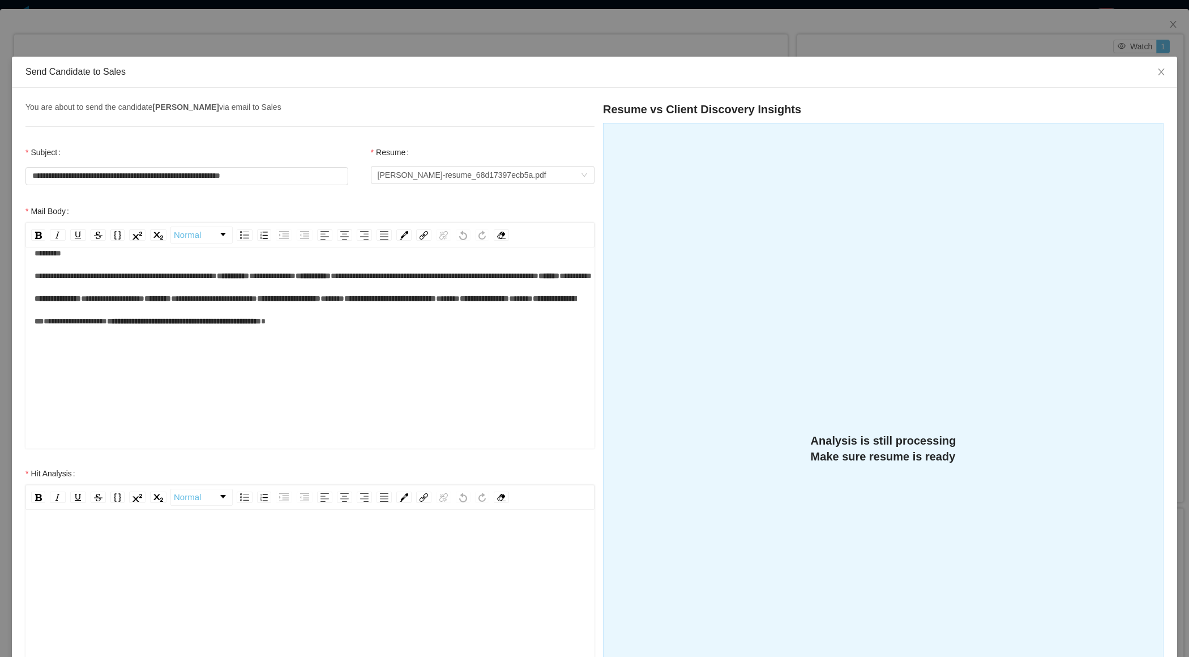
scroll to position [112, 0]
click at [208, 561] on div "rdw-editor" at bounding box center [311, 628] width 552 height 198
paste div "To enrich screen reader interactions, please activate Accessibility in Grammarl…"
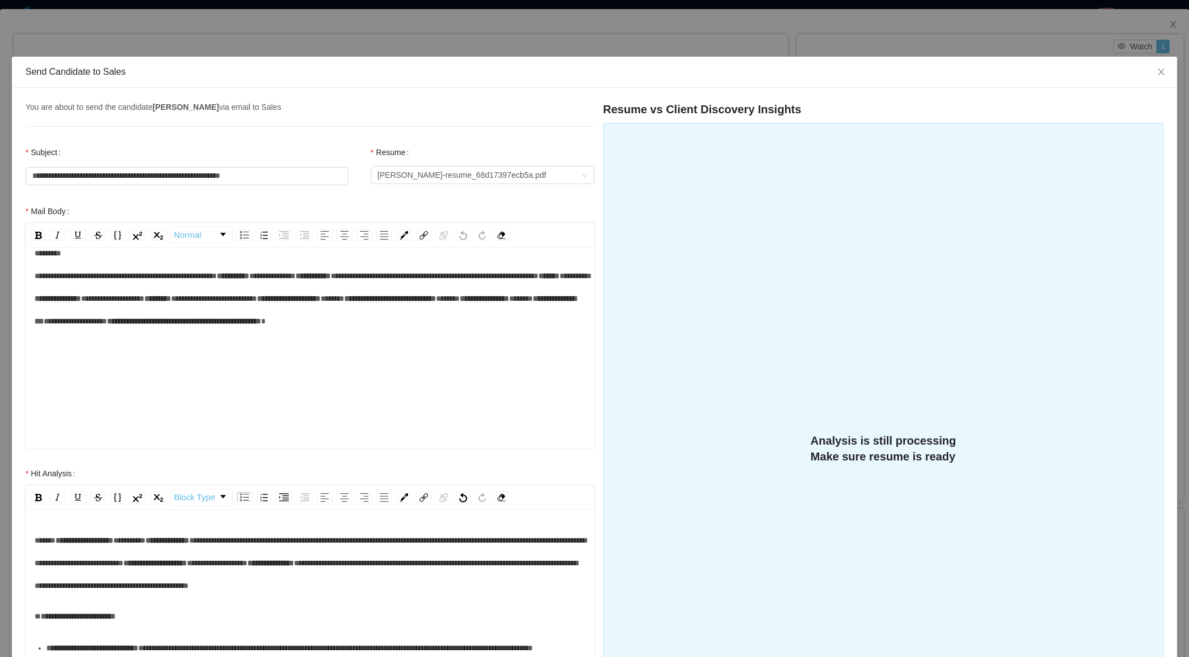
scroll to position [241, 0]
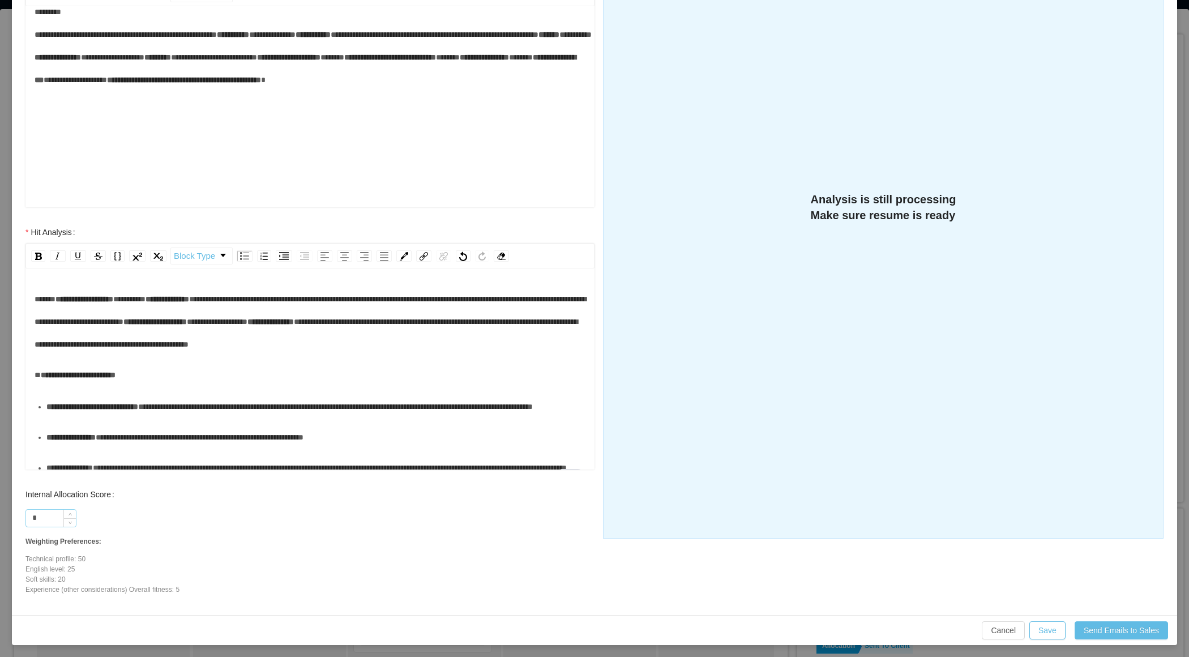
click at [52, 516] on input "*" at bounding box center [51, 518] width 50 height 17
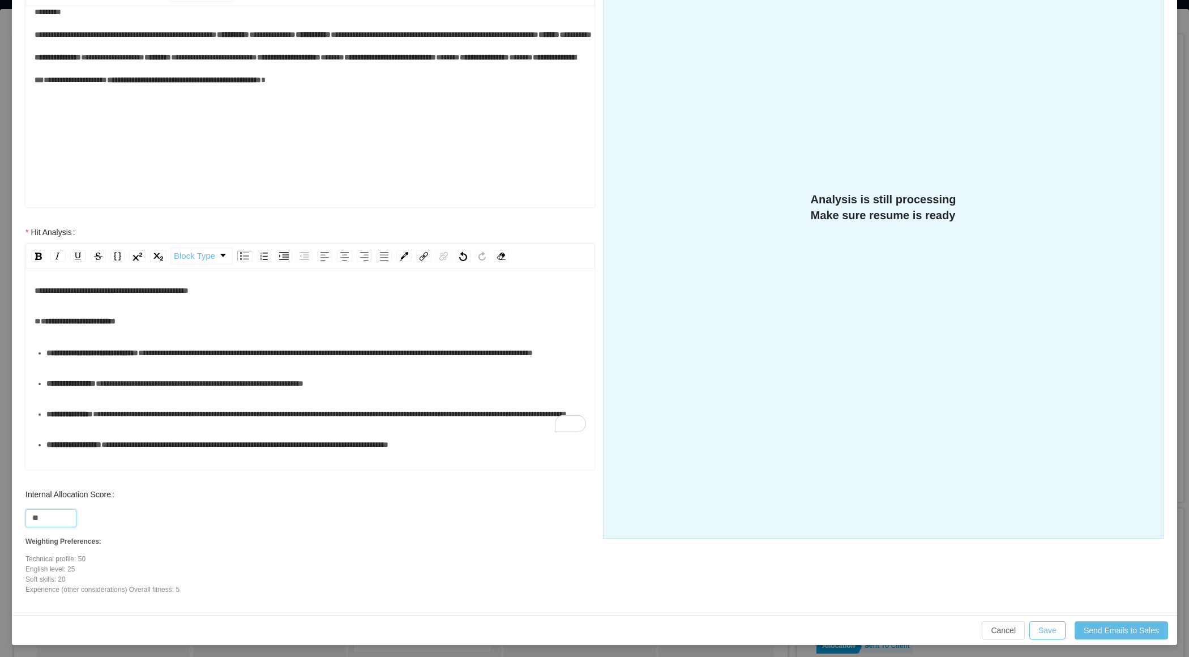
scroll to position [54, 0]
type input "**"
click at [222, 431] on ul "**********" at bounding box center [311, 445] width 552 height 206
click at [212, 364] on div "**********" at bounding box center [316, 353] width 540 height 23
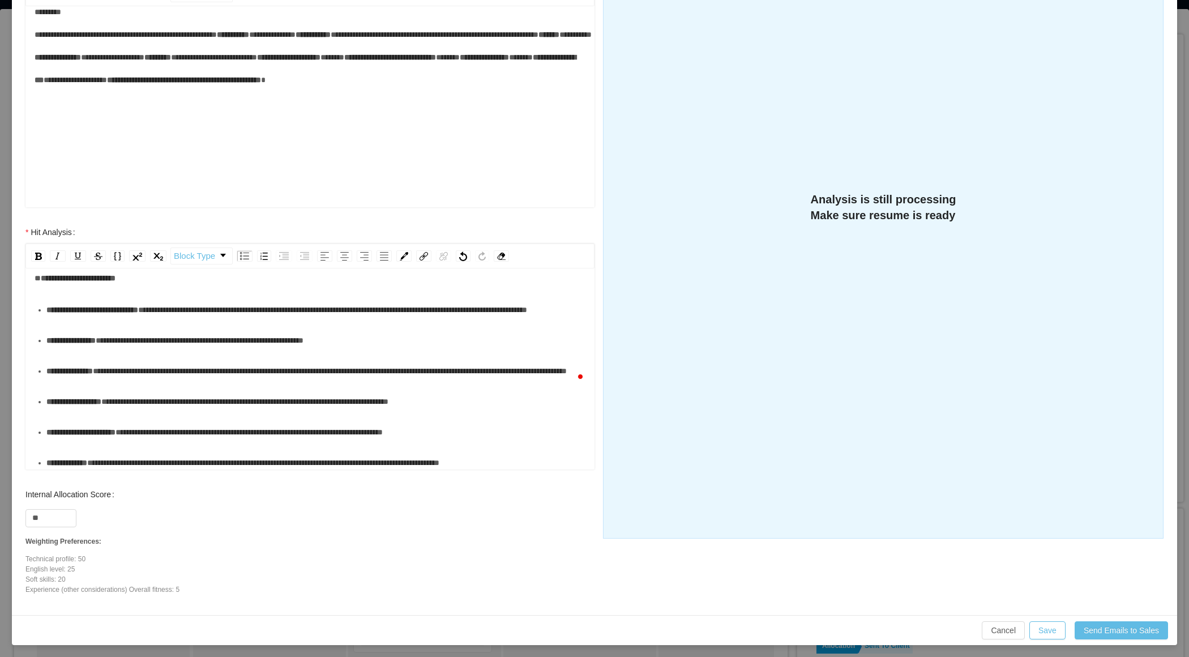
scroll to position [106, 0]
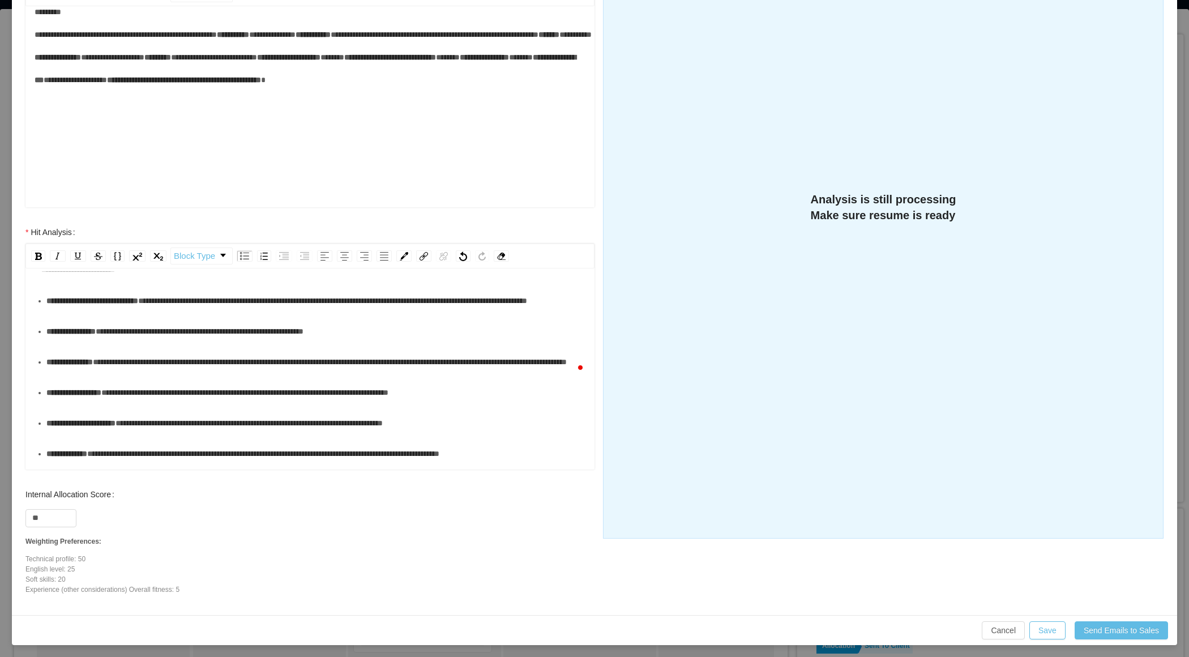
click at [192, 409] on ul "**********" at bounding box center [311, 392] width 552 height 206
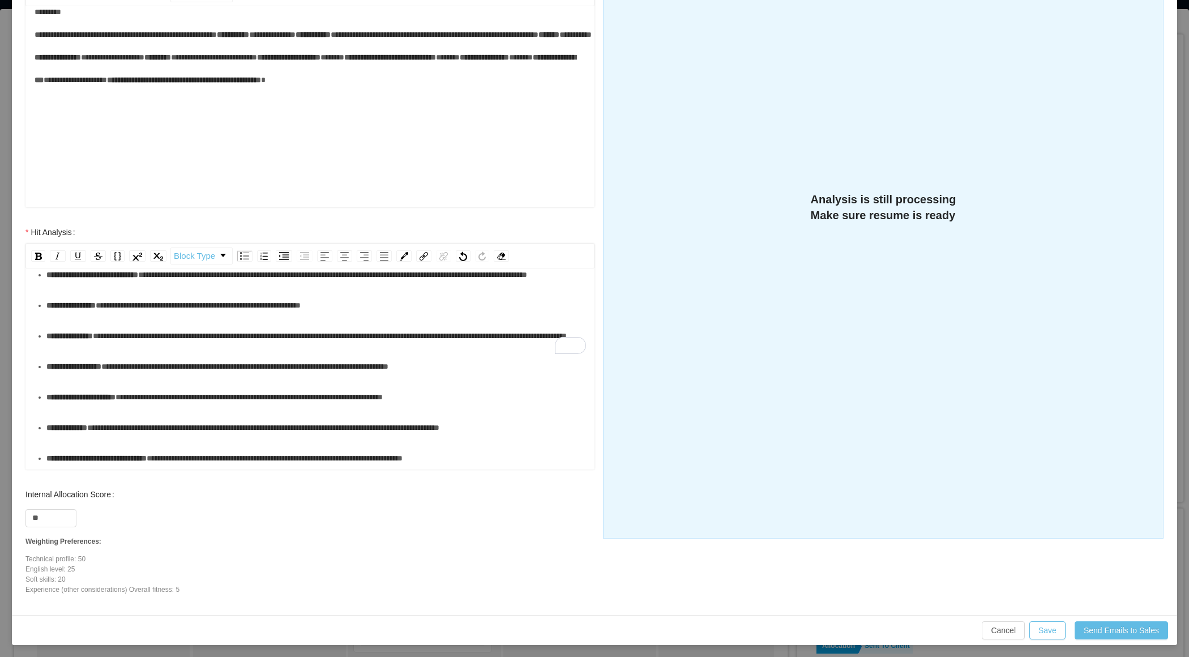
scroll to position [148, 0]
click at [225, 347] on div "**********" at bounding box center [316, 336] width 540 height 23
click at [203, 376] on div "**********" at bounding box center [316, 366] width 540 height 23
click at [193, 398] on div "**********" at bounding box center [316, 397] width 540 height 23
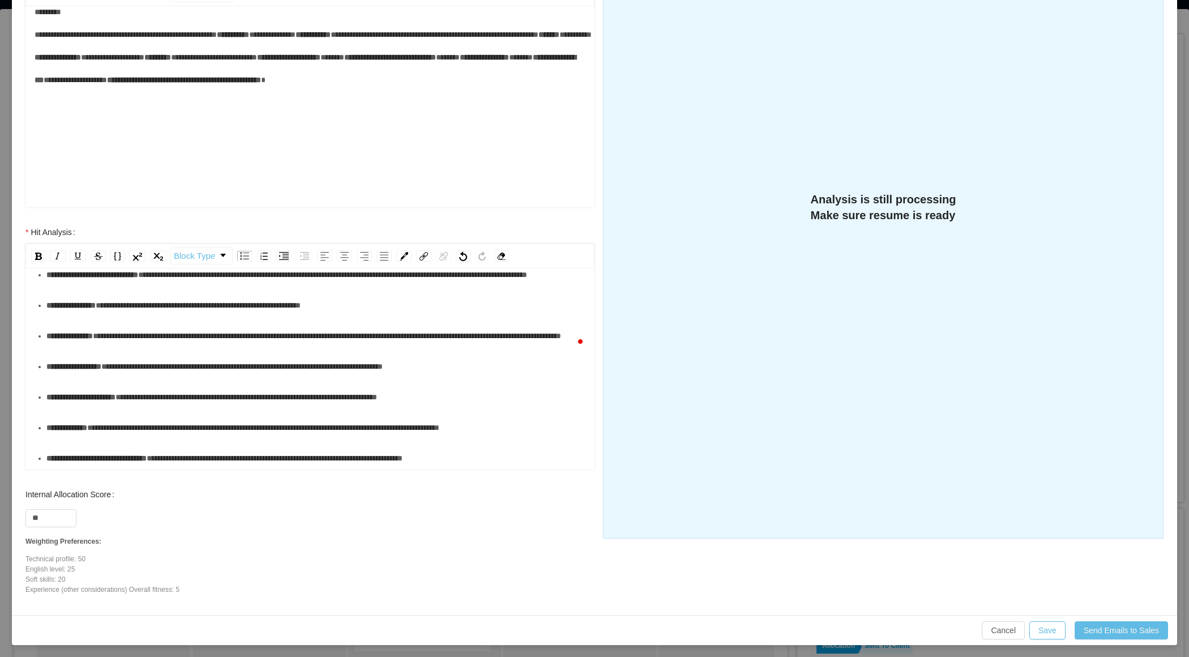
scroll to position [245, 0]
click at [160, 416] on div "**********" at bounding box center [316, 427] width 540 height 23
click at [1035, 623] on button "Save" at bounding box center [1048, 630] width 36 height 18
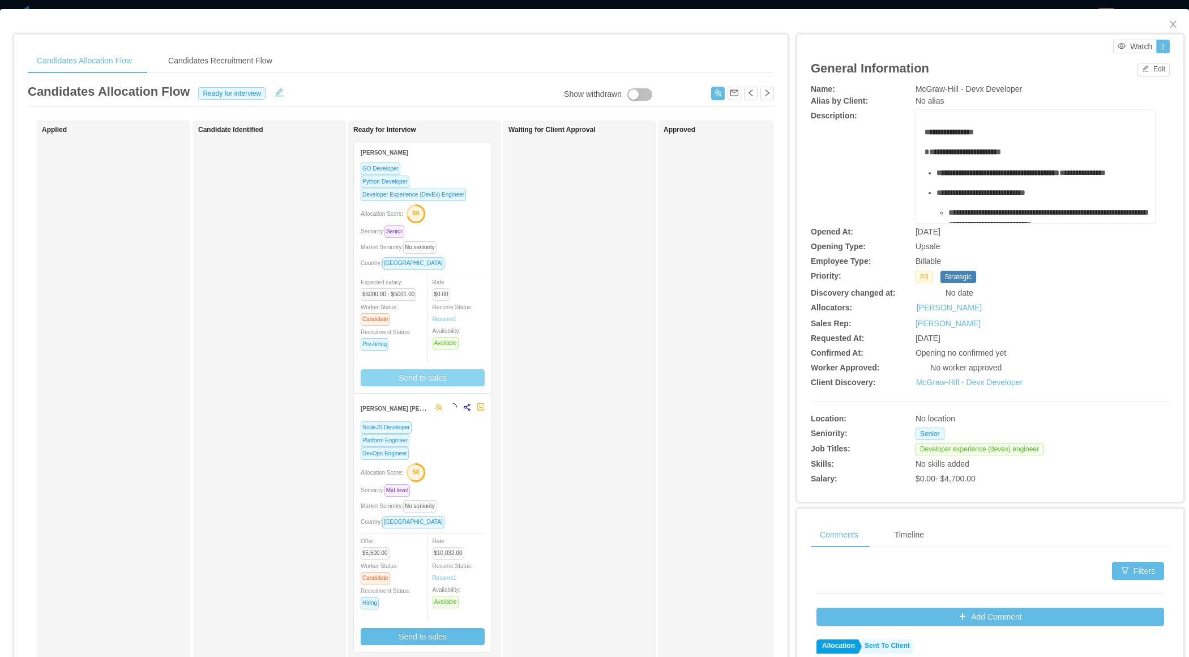
scroll to position [185, 0]
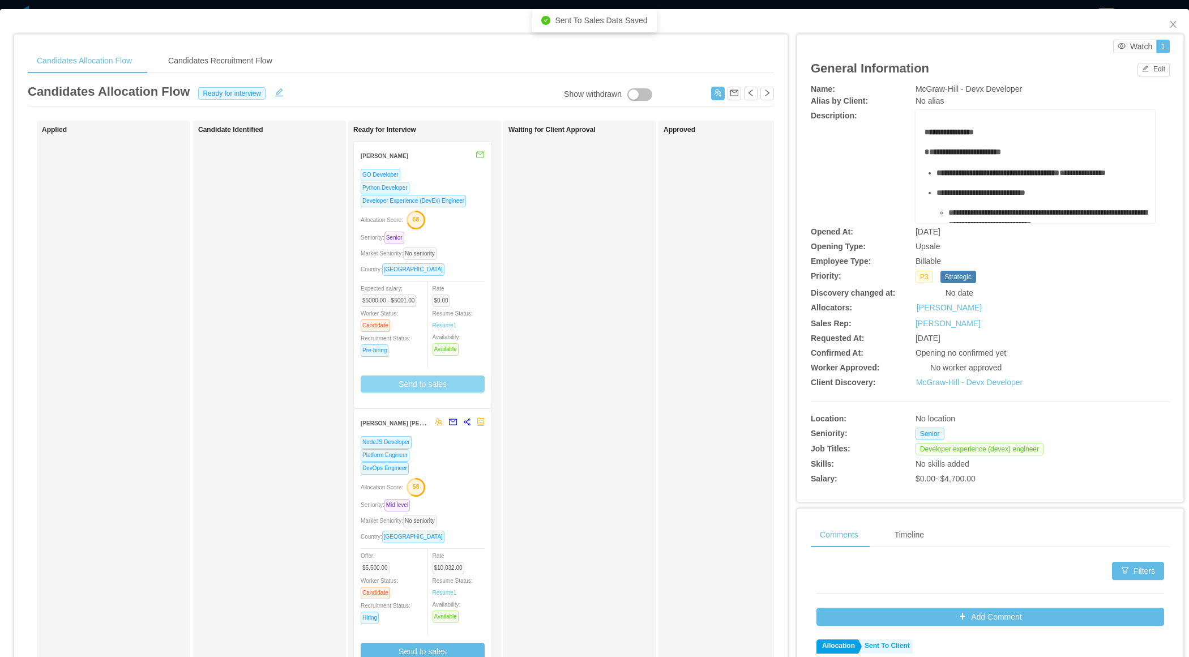
click at [471, 241] on div "Seniority: Senior" at bounding box center [423, 237] width 124 height 13
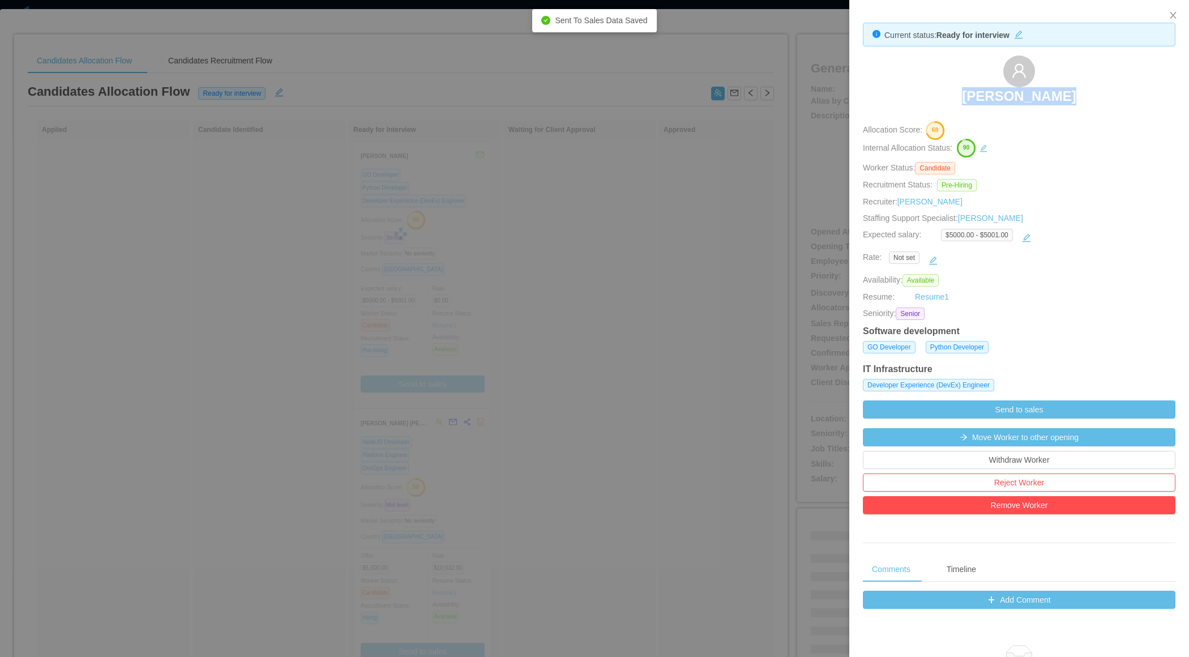
drag, startPoint x: 967, startPoint y: 95, endPoint x: 1078, endPoint y: 97, distance: 111.0
click at [1078, 97] on div "Edwin Plauchu" at bounding box center [1019, 84] width 313 height 57
copy h3 "Edwin Plauchu"
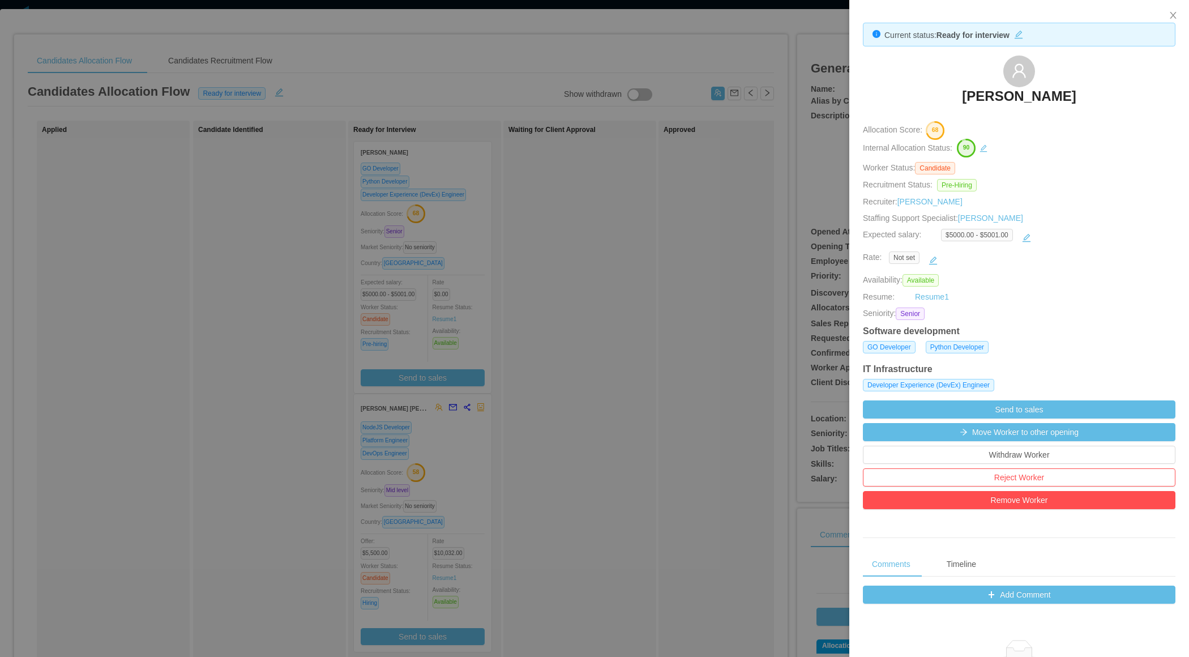
click at [646, 290] on div at bounding box center [594, 328] width 1189 height 657
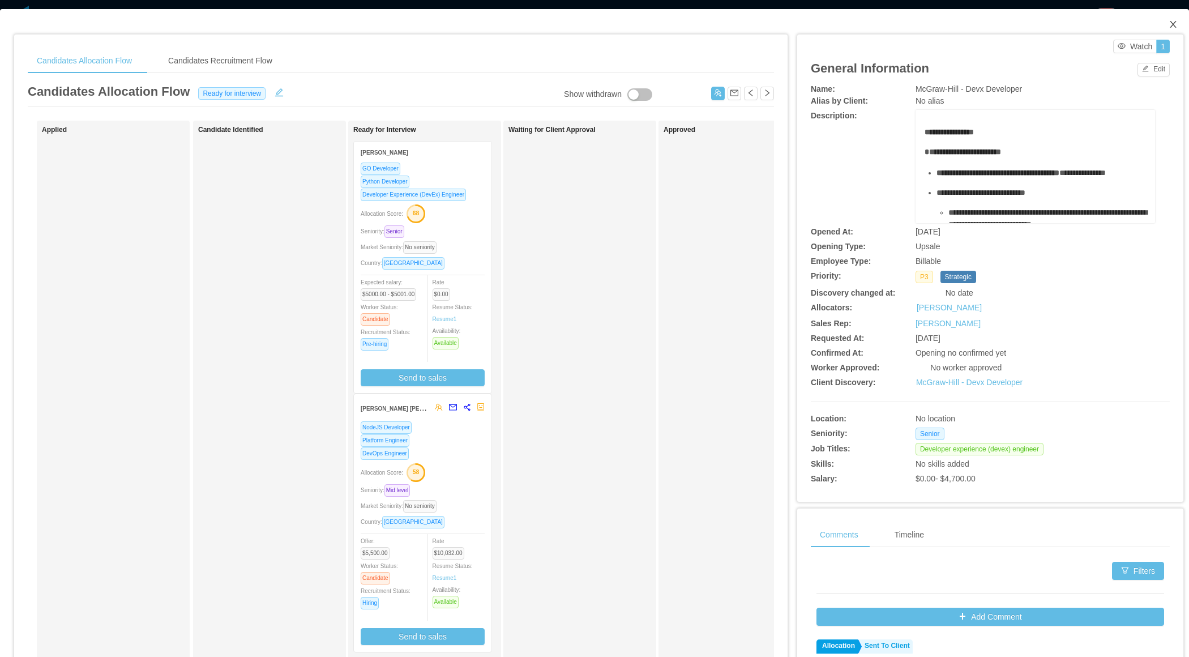
click at [1171, 24] on icon "icon: close" at bounding box center [1173, 24] width 9 height 9
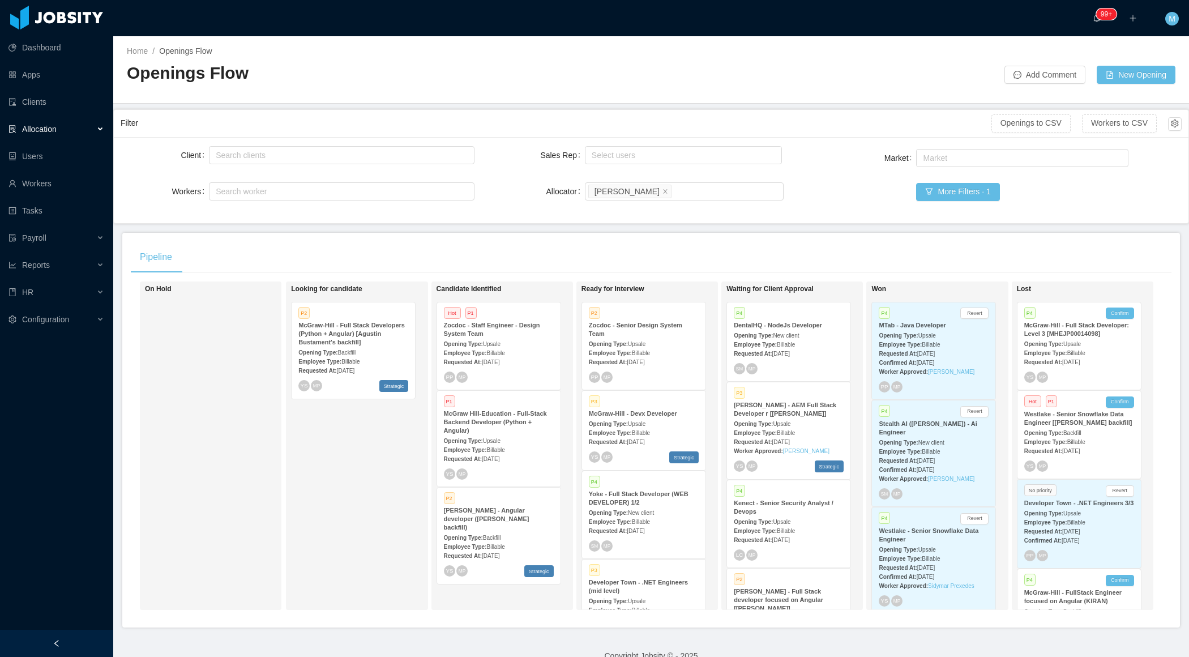
click at [442, 250] on div "Pipeline" at bounding box center [651, 257] width 1041 height 32
click at [67, 643] on div at bounding box center [56, 643] width 113 height 27
